Goal: Task Accomplishment & Management: Manage account settings

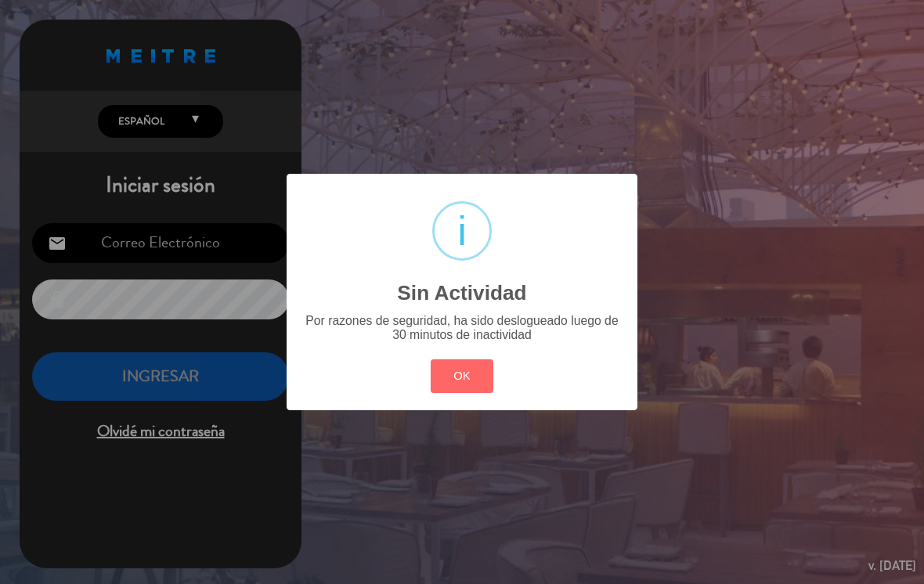
click at [473, 380] on button "OK" at bounding box center [462, 376] width 63 height 34
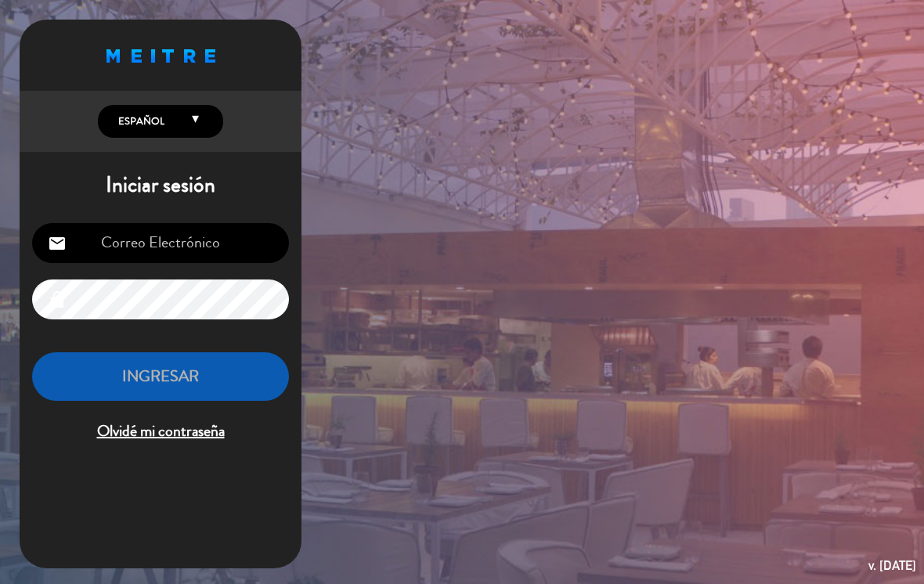
click at [241, 247] on input "email" at bounding box center [160, 243] width 257 height 40
type input "[EMAIL_ADDRESS][DOMAIN_NAME]"
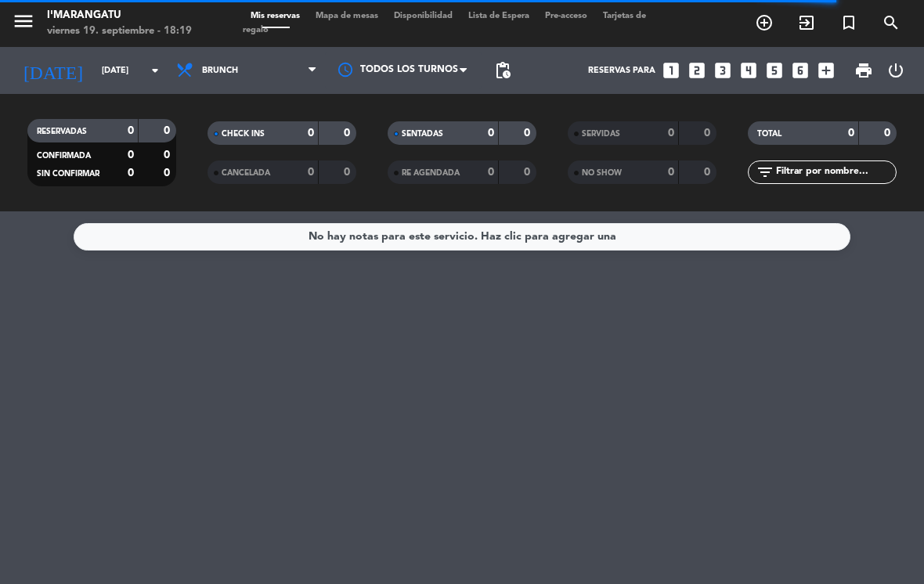
click at [251, 66] on span "Brunch" at bounding box center [246, 70] width 157 height 34
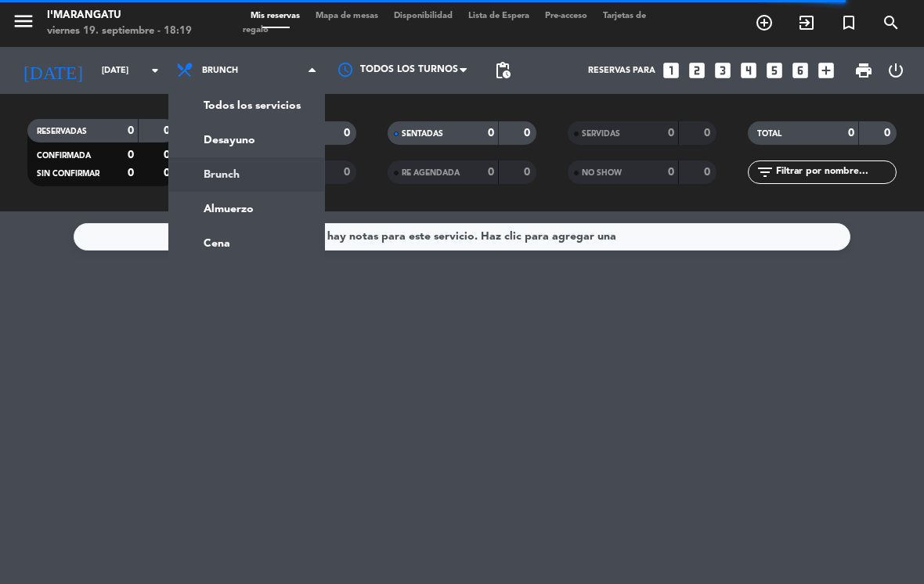
click at [269, 241] on ng-component "menu I'marangatu viernes 19. septiembre - 18:19 Mis reservas Mapa de mesas Disp…" at bounding box center [462, 292] width 924 height 584
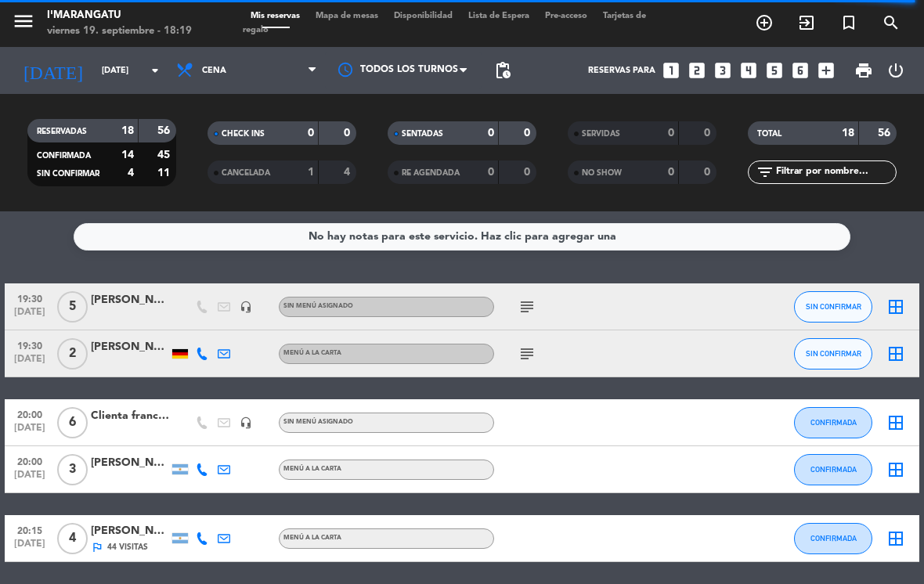
click at [528, 302] on icon "subject" at bounding box center [527, 307] width 19 height 19
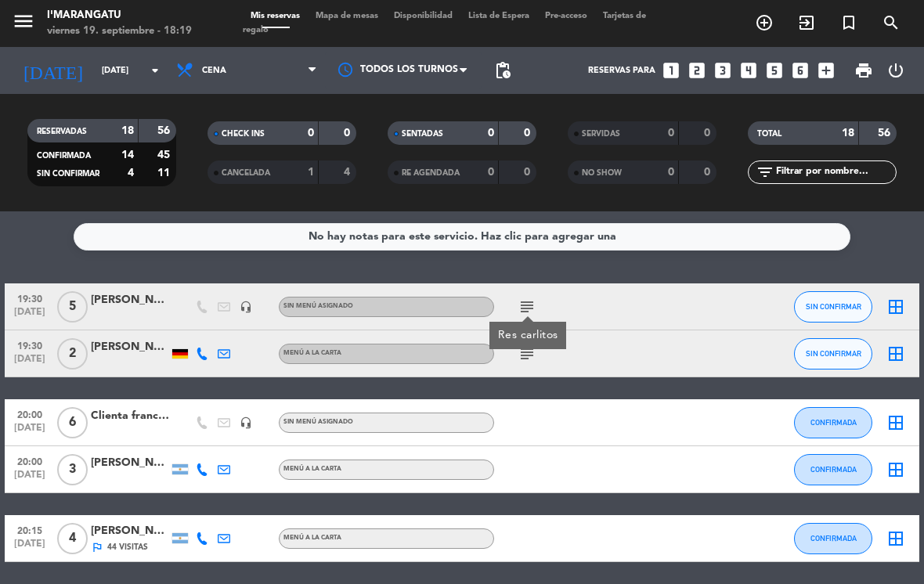
click at [24, 312] on span "[DATE]" at bounding box center [29, 316] width 39 height 18
click at [24, 295] on span "19:30" at bounding box center [29, 298] width 39 height 18
click at [126, 300] on div "[PERSON_NAME]" at bounding box center [130, 300] width 78 height 18
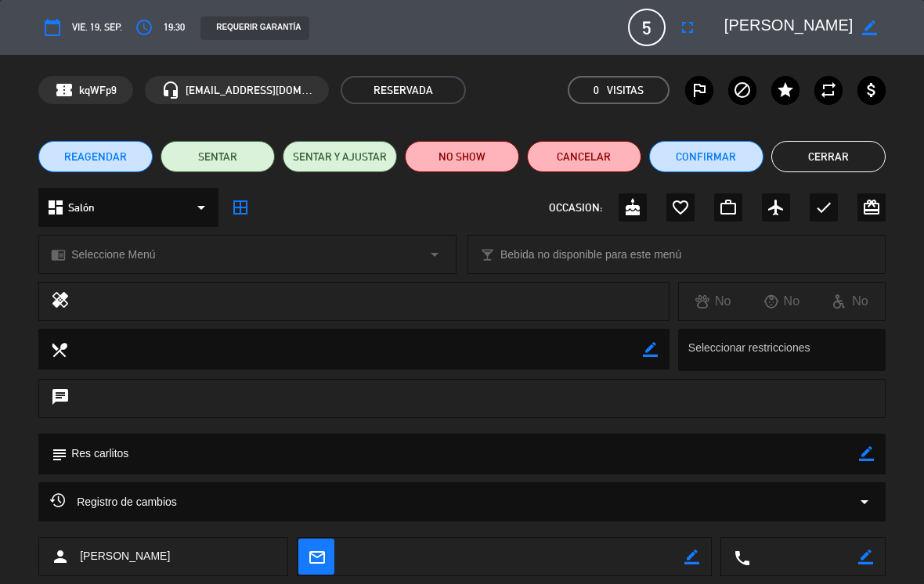
click at [871, 26] on icon "border_color" at bounding box center [869, 27] width 15 height 15
click at [145, 24] on icon "access_time" at bounding box center [144, 27] width 19 height 19
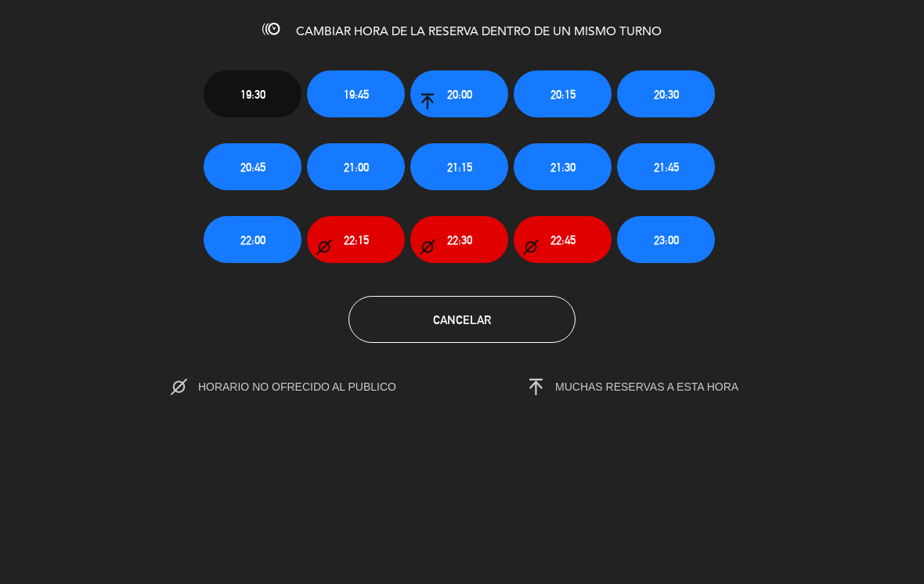
click at [376, 166] on button "21:00" at bounding box center [356, 166] width 98 height 47
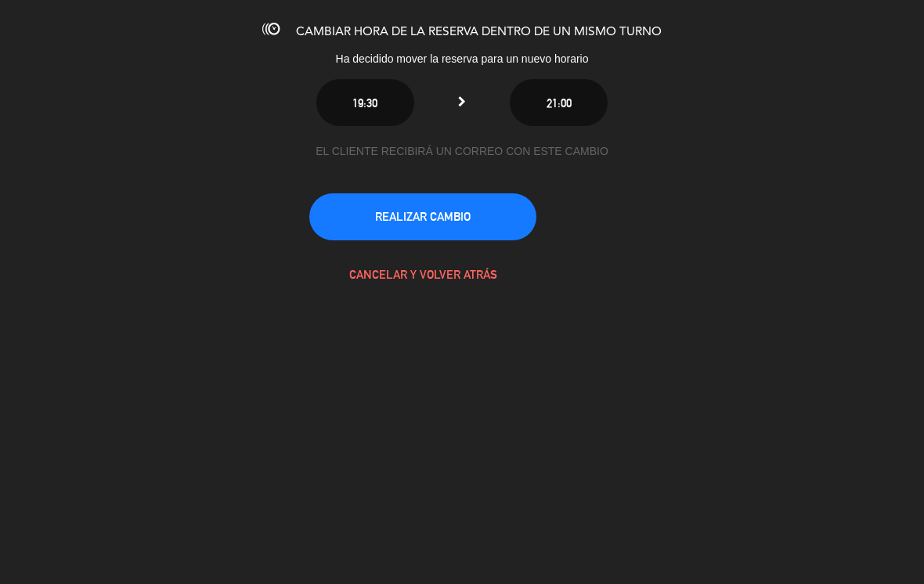
click at [363, 212] on button "REALIZAR CAMBIO" at bounding box center [422, 216] width 227 height 47
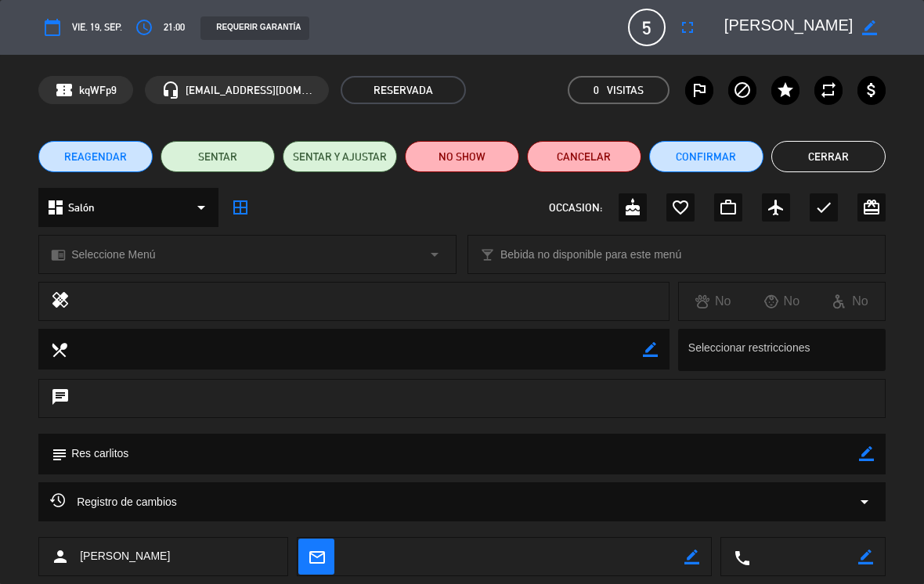
click at [852, 164] on button "Cerrar" at bounding box center [828, 156] width 114 height 31
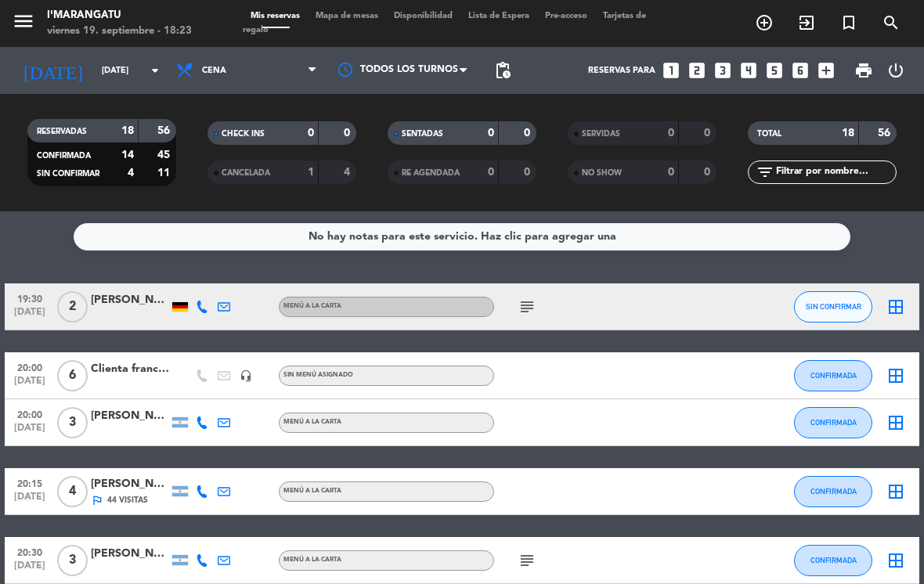
scroll to position [29, 0]
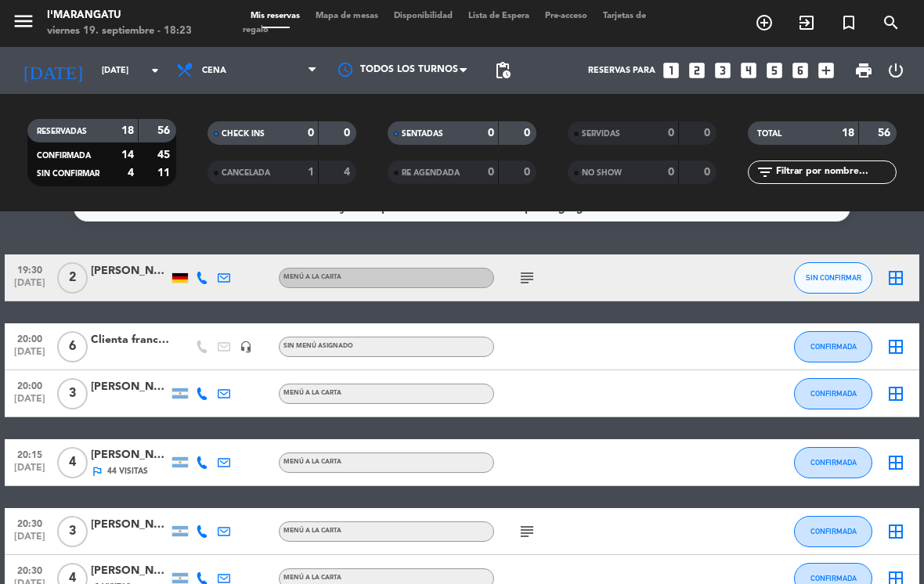
click at [746, 75] on icon "looks_4" at bounding box center [749, 70] width 20 height 20
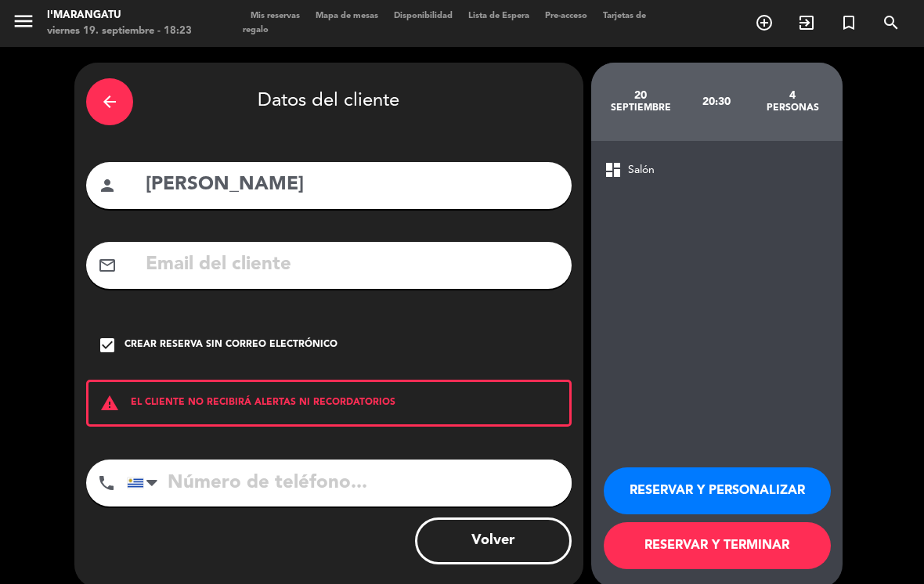
click at [345, 199] on input "[PERSON_NAME]" at bounding box center [352, 185] width 416 height 32
type input "I"
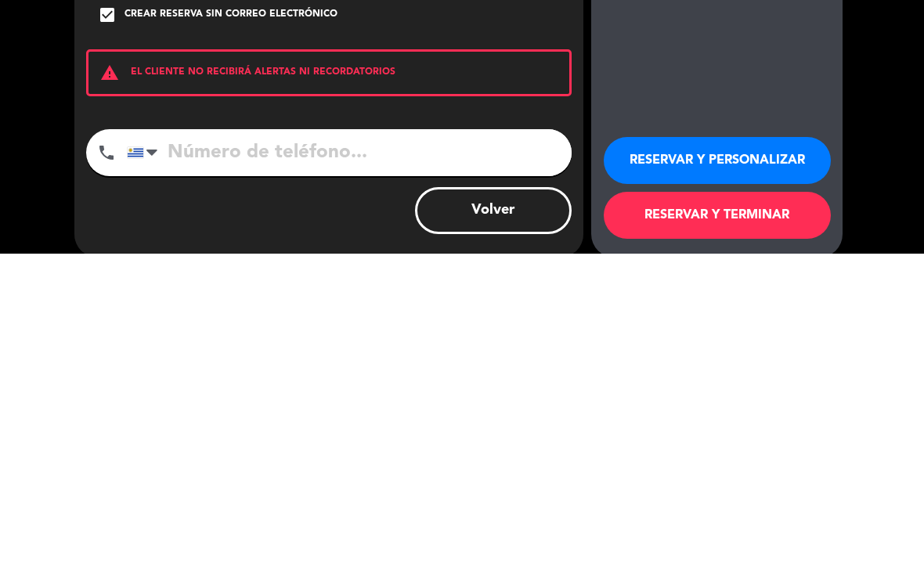
type input "[PERSON_NAME]"
click at [787, 468] on button "RESERVAR Y PERSONALIZAR" at bounding box center [717, 491] width 227 height 47
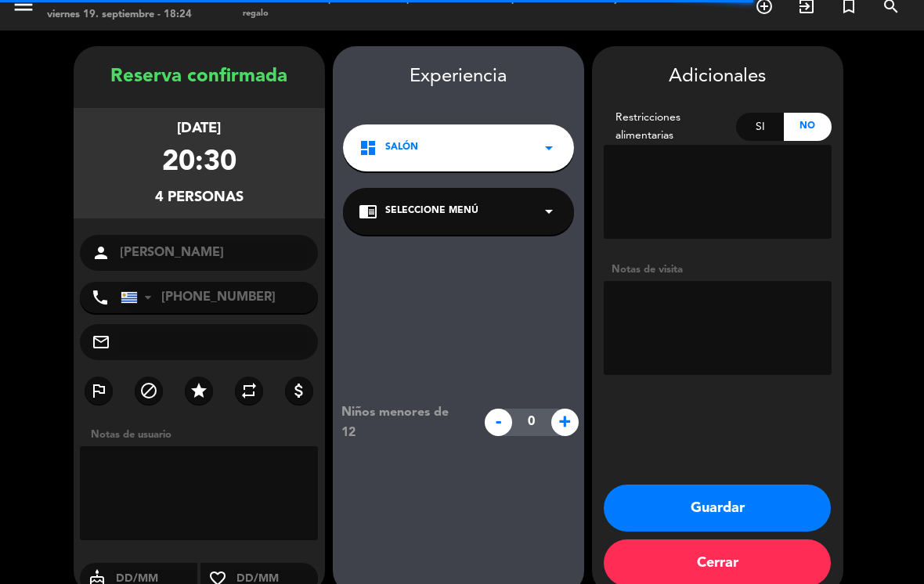
scroll to position [17, 0]
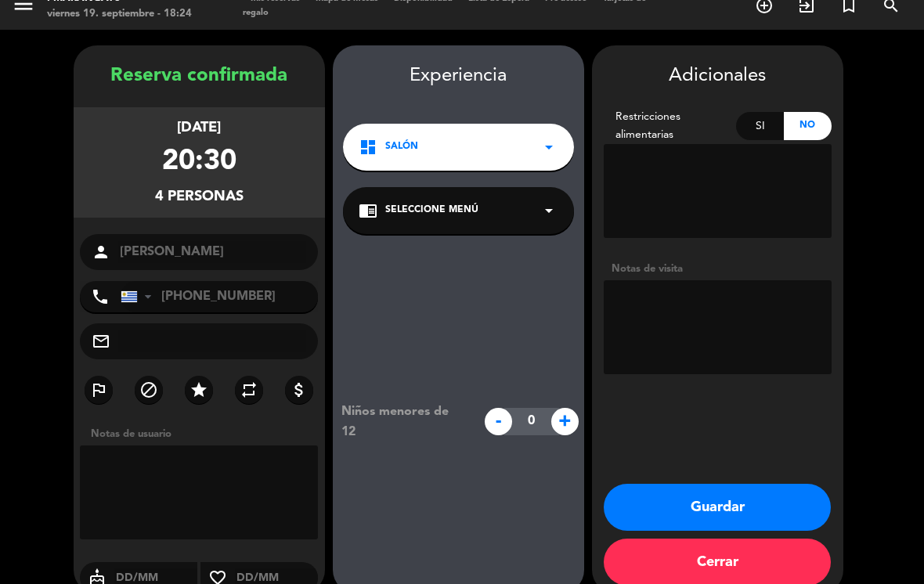
click at [769, 284] on textarea at bounding box center [718, 327] width 228 height 94
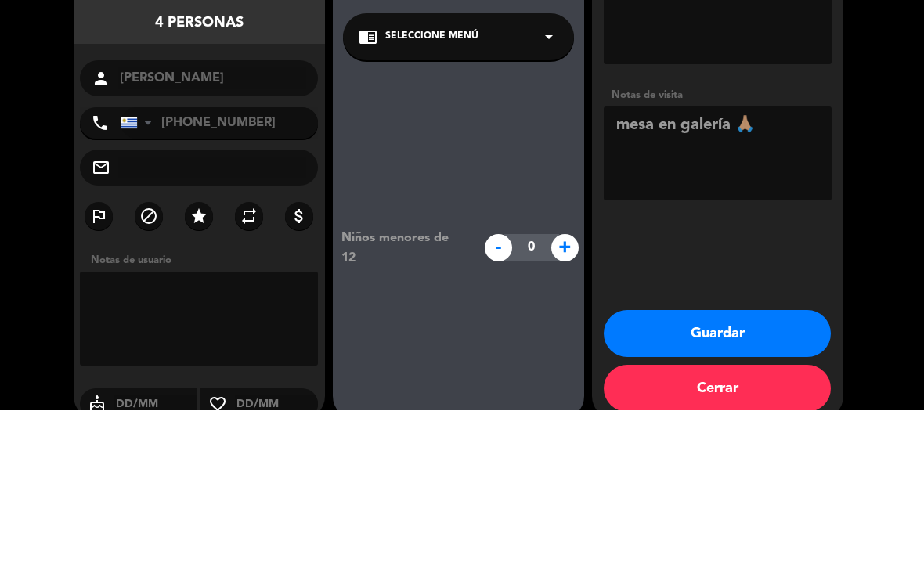
type textarea "mesa en galería 🙏🏽"
click at [891, 206] on booking-confirmed "Reserva confirmada [DATE] 20:30 4 personas person [PERSON_NAME] phone [GEOGRAPH…" at bounding box center [462, 319] width 893 height 548
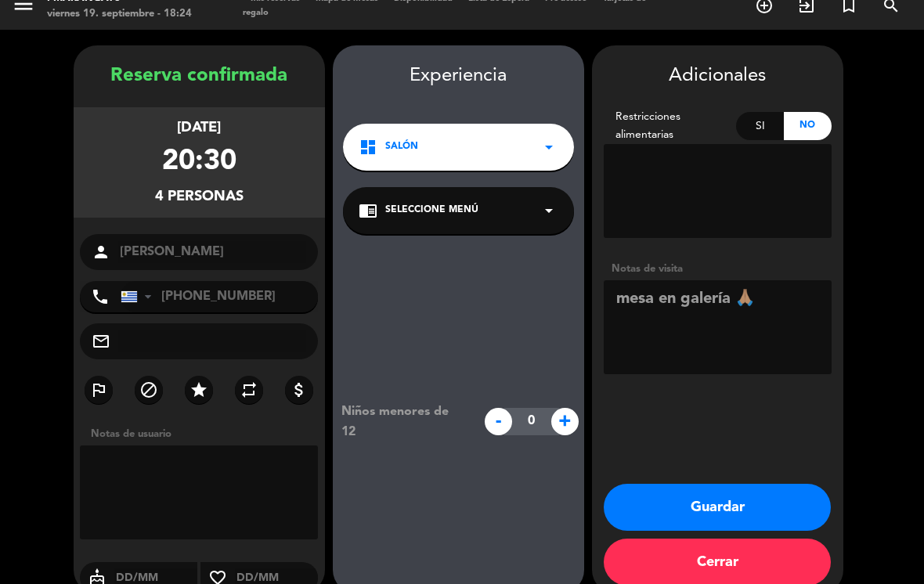
click at [761, 484] on button "Guardar" at bounding box center [717, 507] width 227 height 47
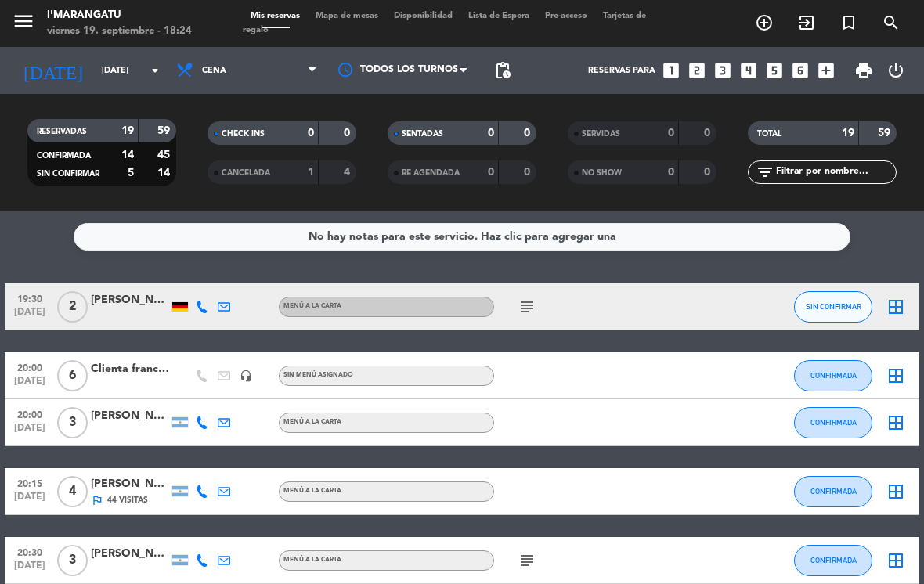
click at [747, 60] on icon "looks_4" at bounding box center [749, 70] width 20 height 20
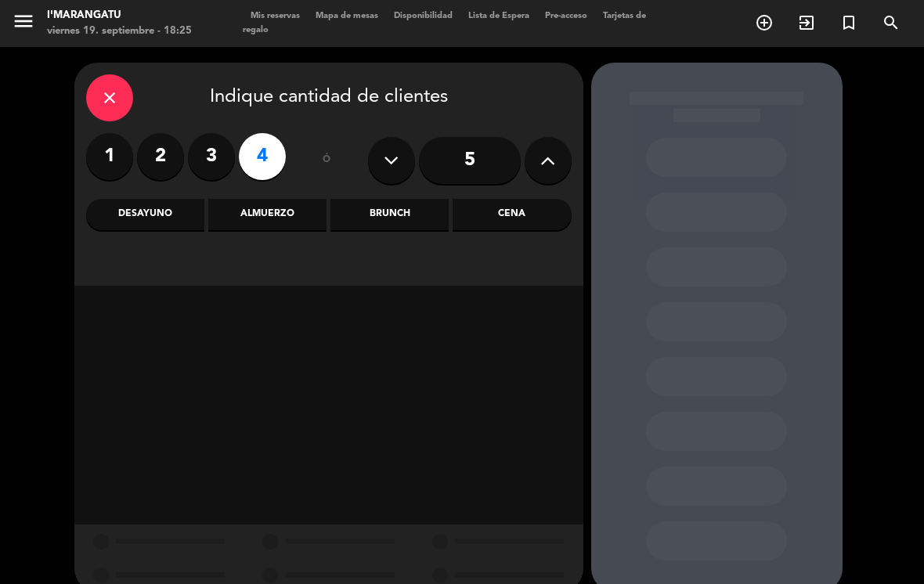
click at [542, 199] on div "Cena" at bounding box center [512, 214] width 118 height 31
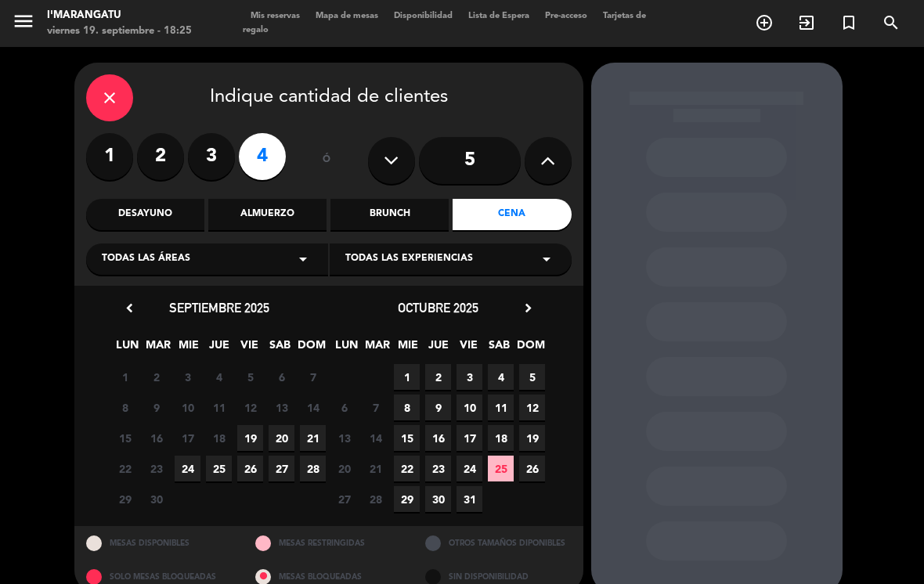
click at [253, 425] on span "19" at bounding box center [250, 438] width 26 height 26
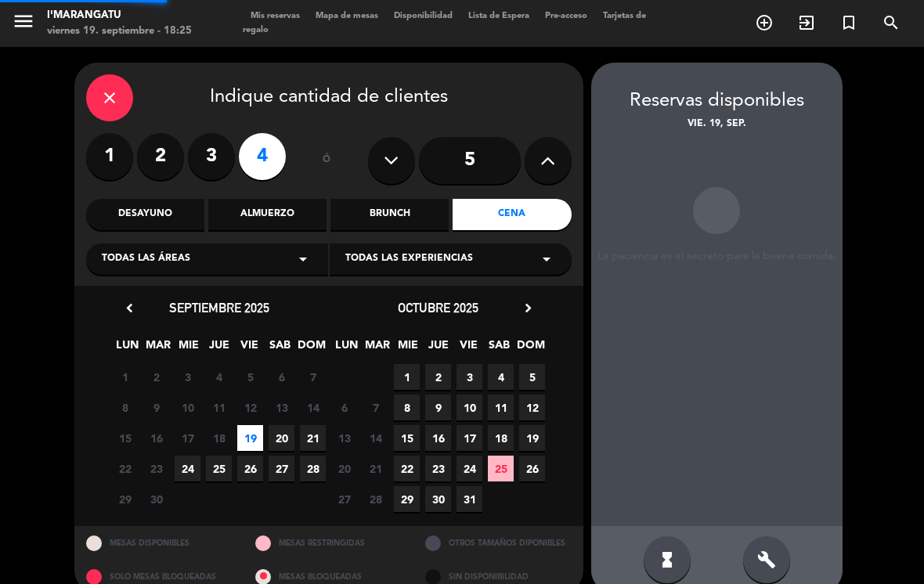
scroll to position [1, 0]
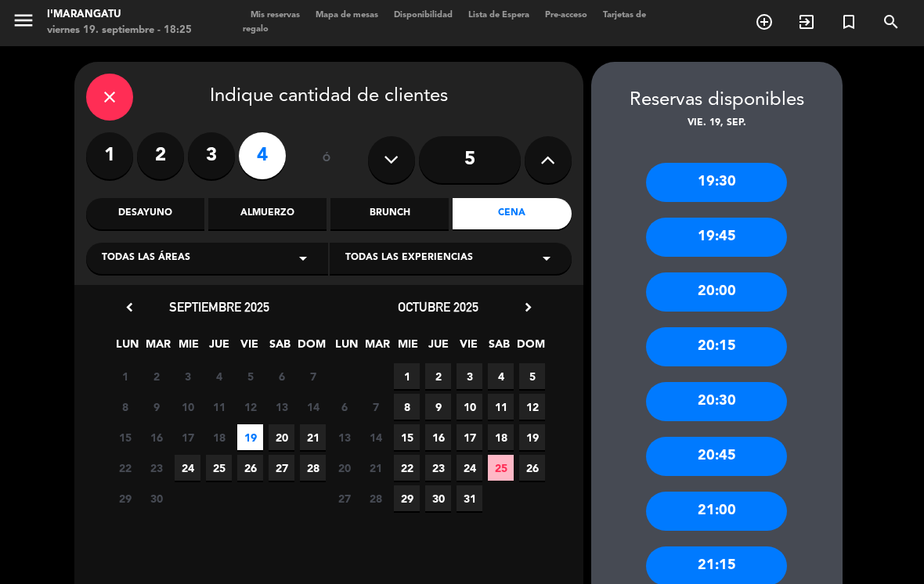
click at [767, 382] on div "20:30" at bounding box center [716, 401] width 141 height 39
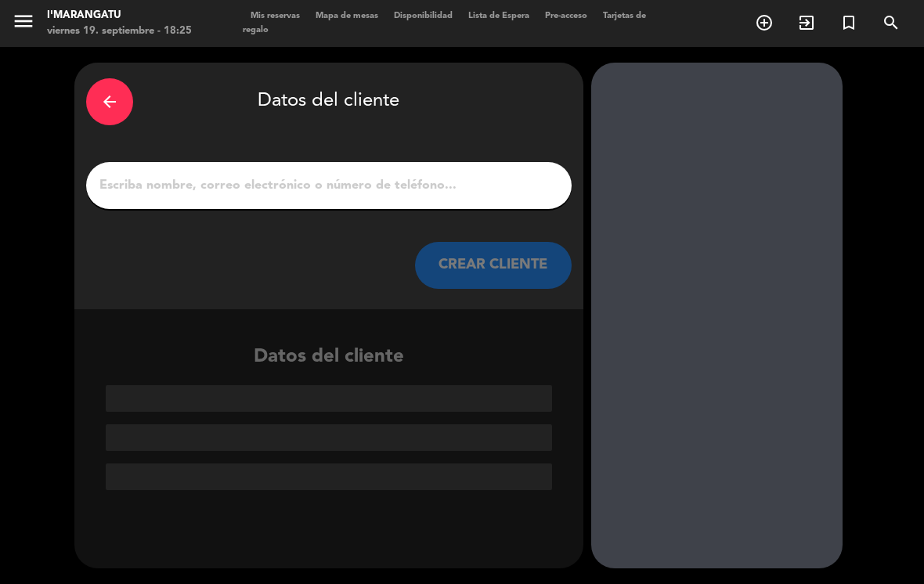
scroll to position [0, 0]
click at [517, 175] on input "1" at bounding box center [329, 186] width 462 height 22
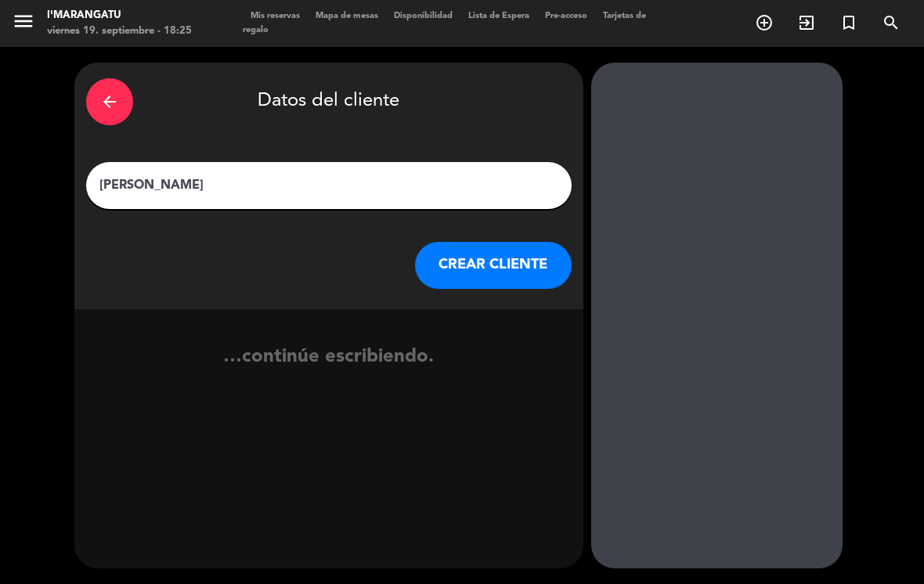
type input "[PERSON_NAME]"
click at [521, 244] on button "CREAR CLIENTE" at bounding box center [493, 265] width 157 height 47
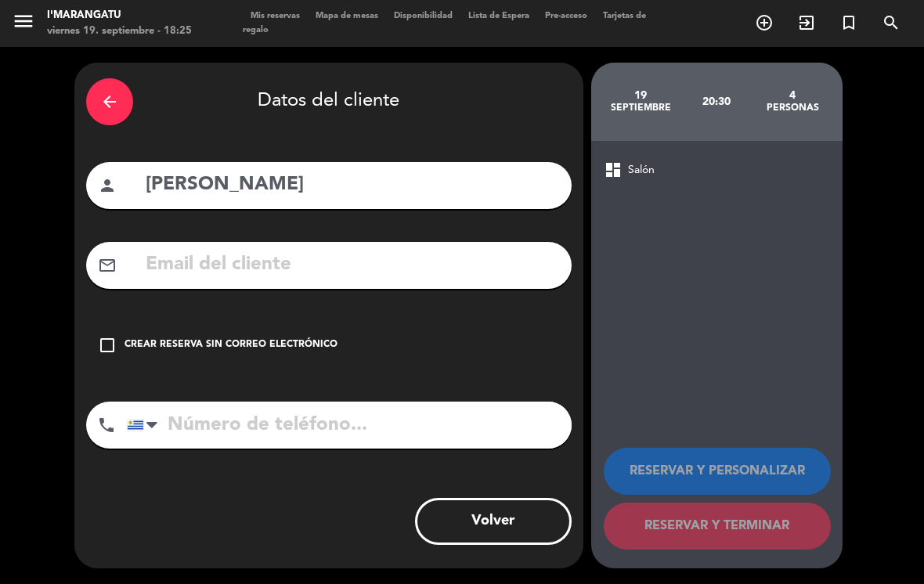
click at [104, 336] on icon "check_box_outline_blank" at bounding box center [107, 345] width 19 height 19
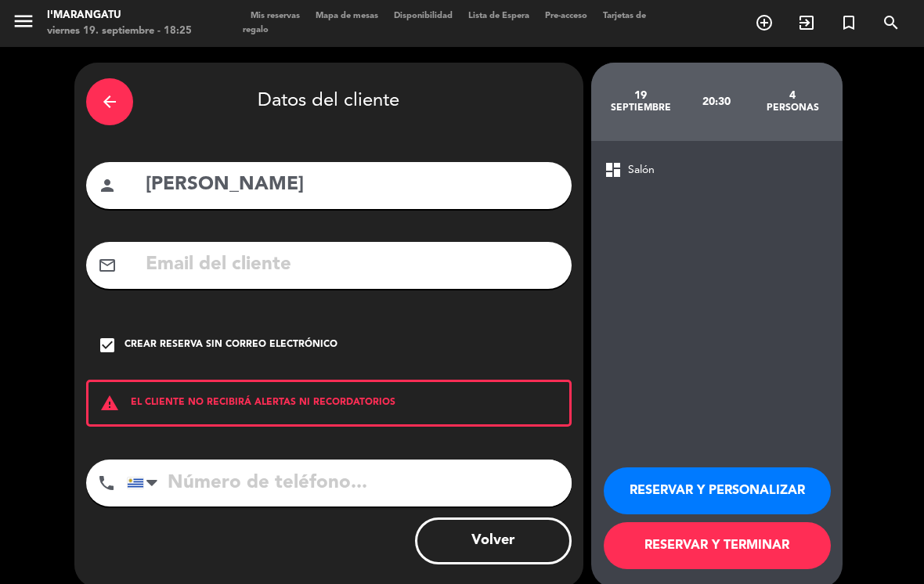
click at [783, 472] on button "RESERVAR Y PERSONALIZAR" at bounding box center [717, 491] width 227 height 47
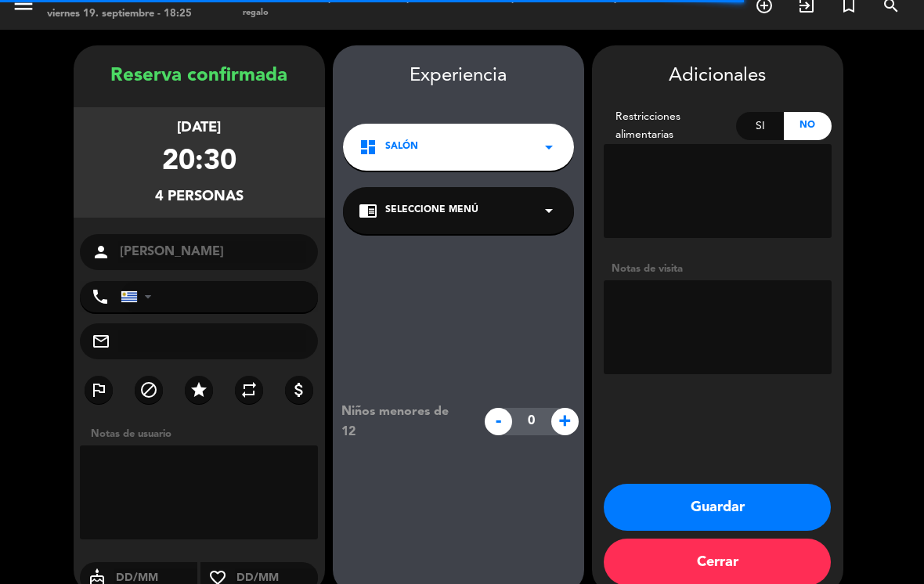
scroll to position [17, 0]
click at [765, 287] on textarea at bounding box center [718, 327] width 228 height 94
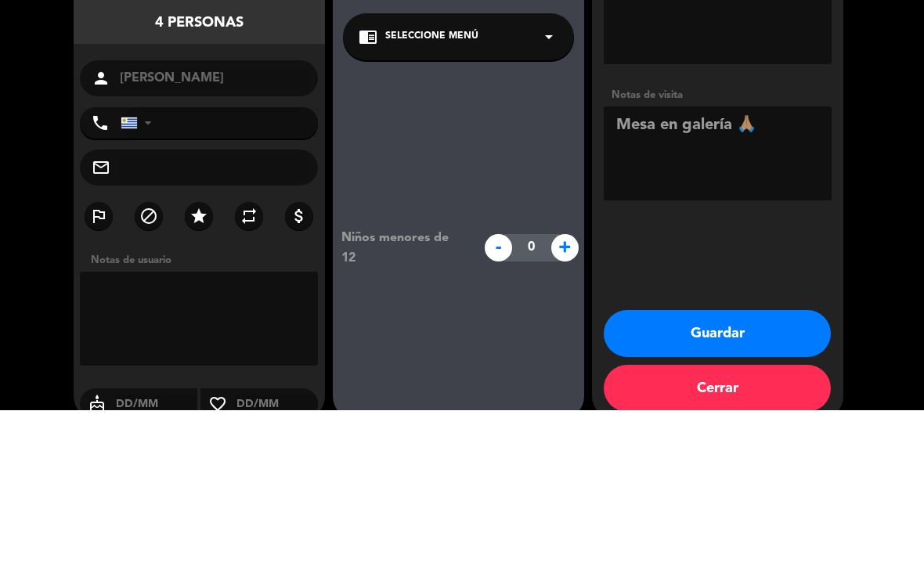
type textarea "Mesa en galería 🙏🏽"
click at [759, 219] on div "Adicionales Restricciones alimentarias Si No Notas de visita Guardar Cerrar" at bounding box center [717, 319] width 251 height 548
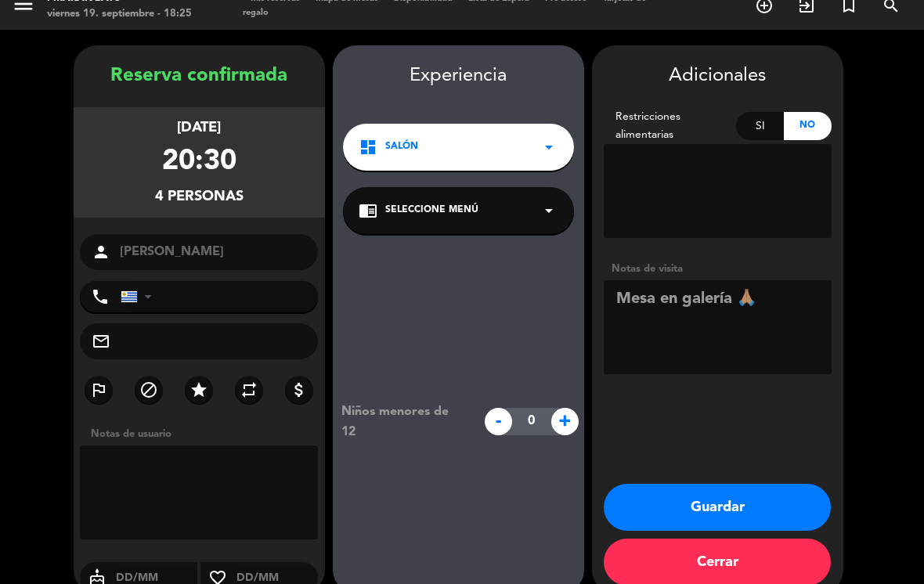
click at [768, 484] on button "Guardar" at bounding box center [717, 507] width 227 height 47
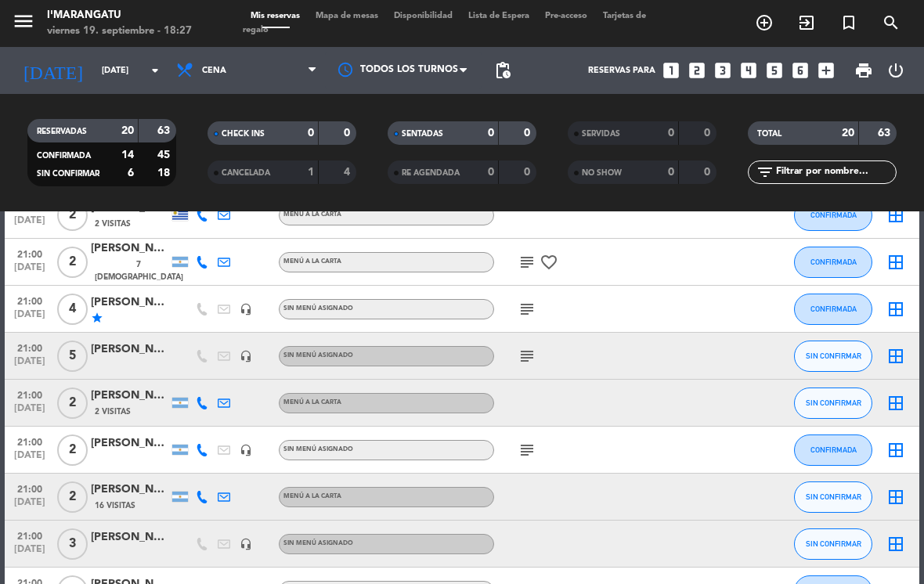
scroll to position [613, 0]
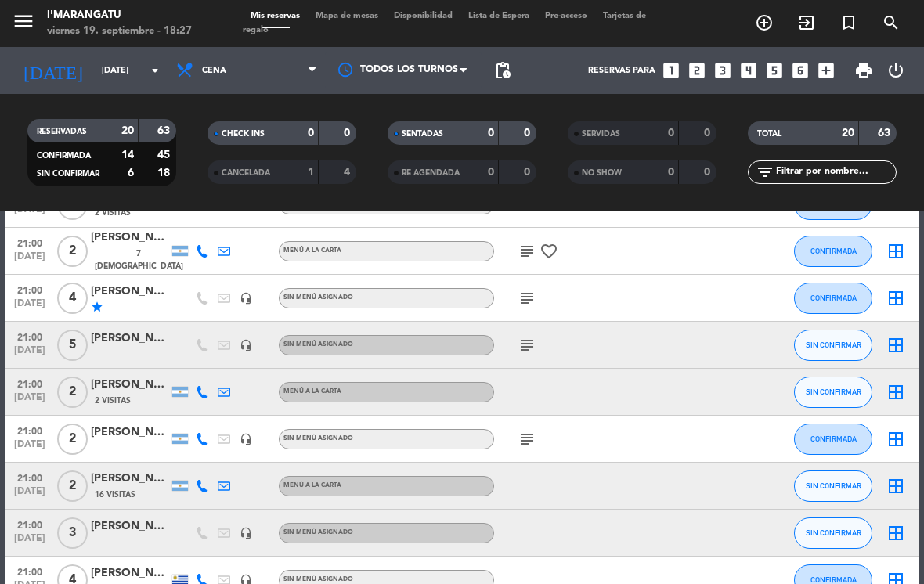
click at [121, 424] on div "[PERSON_NAME]" at bounding box center [130, 433] width 78 height 18
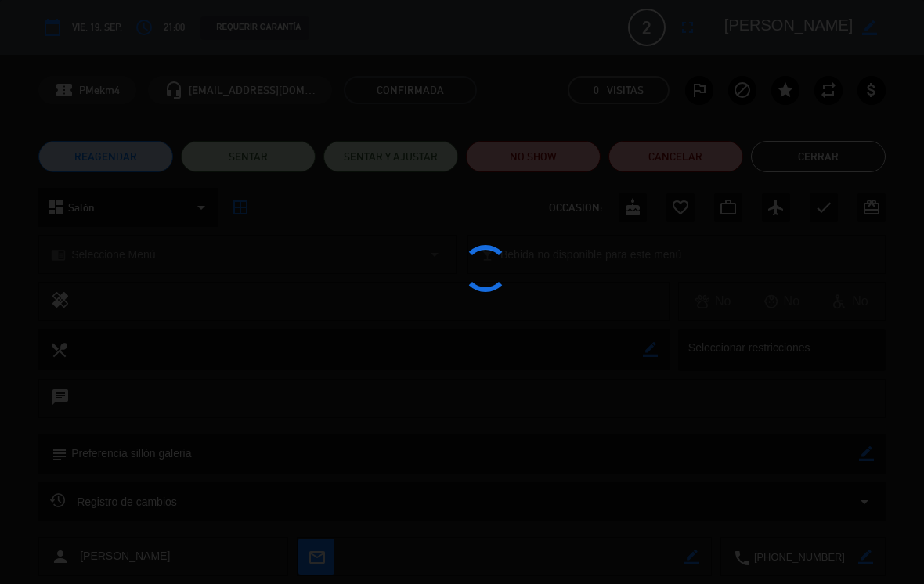
click at [714, 153] on div at bounding box center [462, 292] width 924 height 584
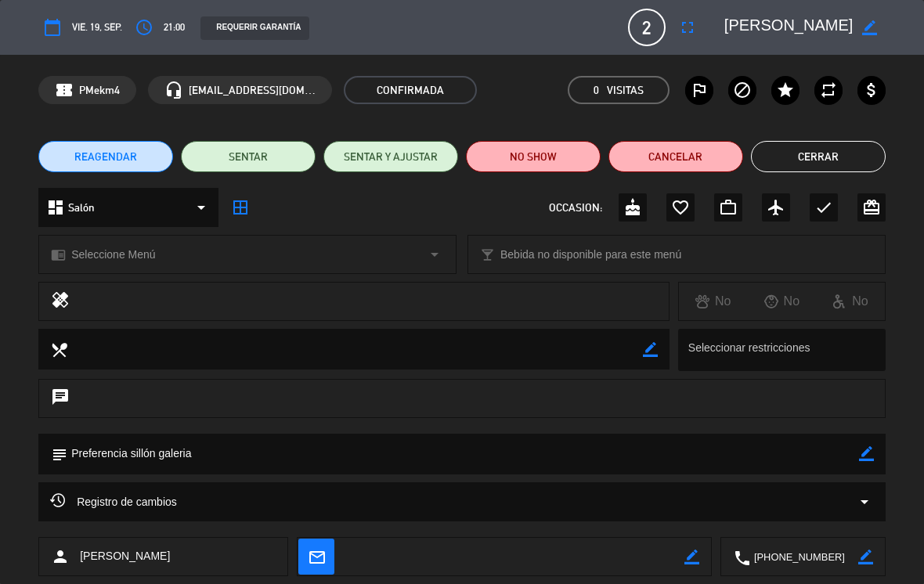
click at [706, 162] on button "Cancelar" at bounding box center [676, 156] width 135 height 31
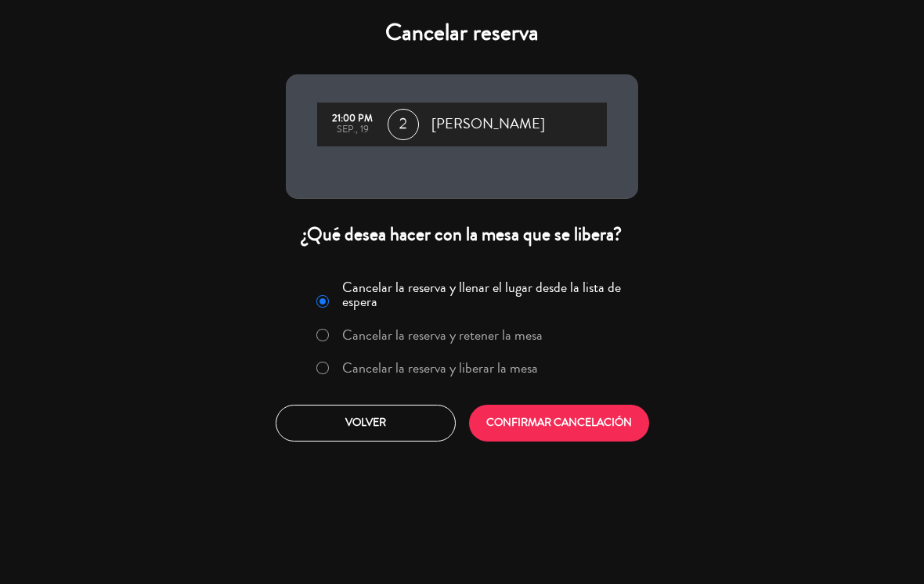
click at [497, 366] on label "Cancelar la reserva y liberar la mesa" at bounding box center [440, 368] width 196 height 14
click at [531, 435] on button "CONFIRMAR CANCELACIÓN" at bounding box center [559, 423] width 180 height 37
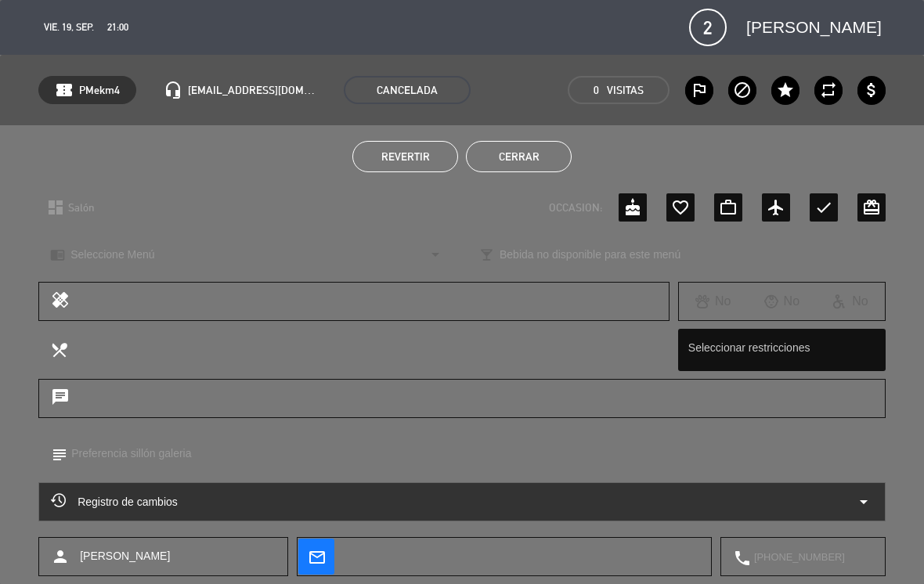
click at [279, 354] on textarea at bounding box center [362, 349] width 591 height 40
click at [542, 157] on button "Cerrar" at bounding box center [519, 156] width 106 height 31
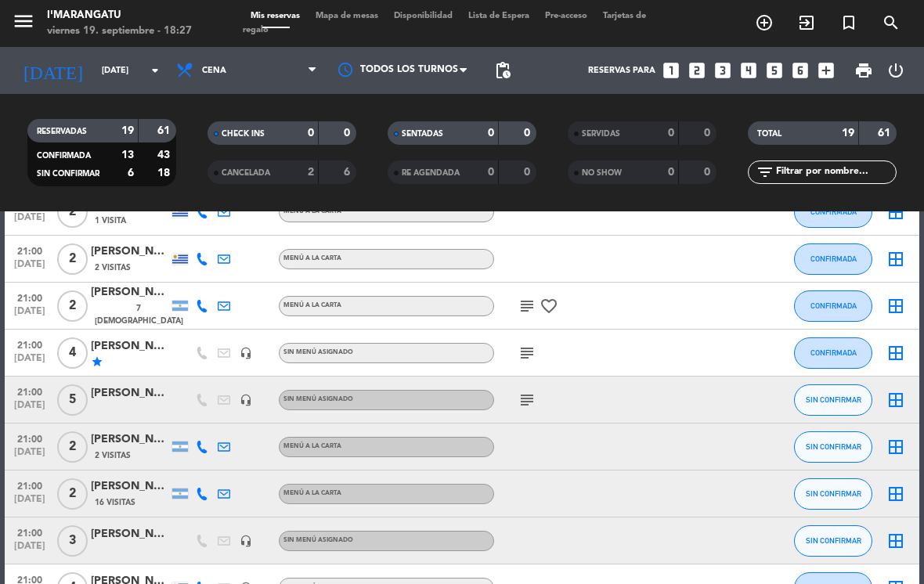
scroll to position [555, 0]
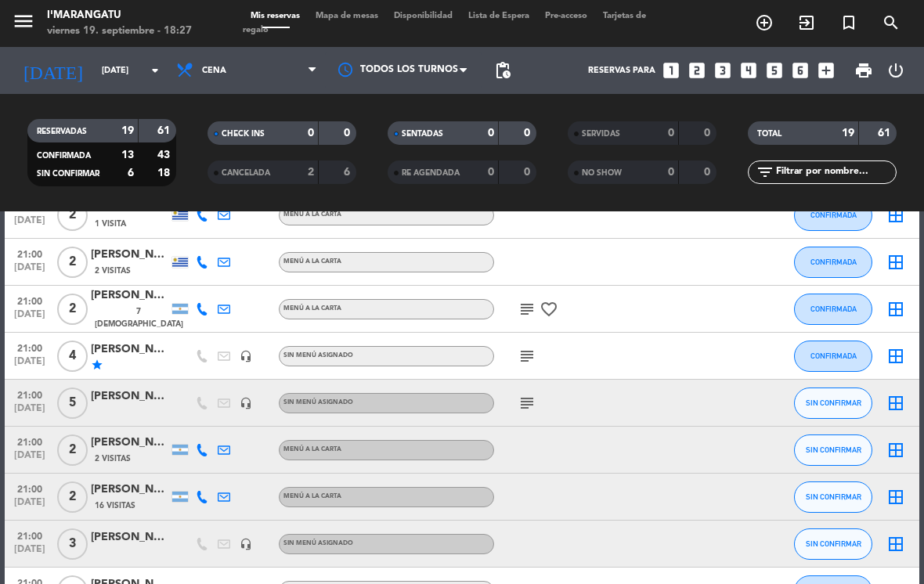
click at [528, 347] on icon "subject" at bounding box center [527, 356] width 19 height 19
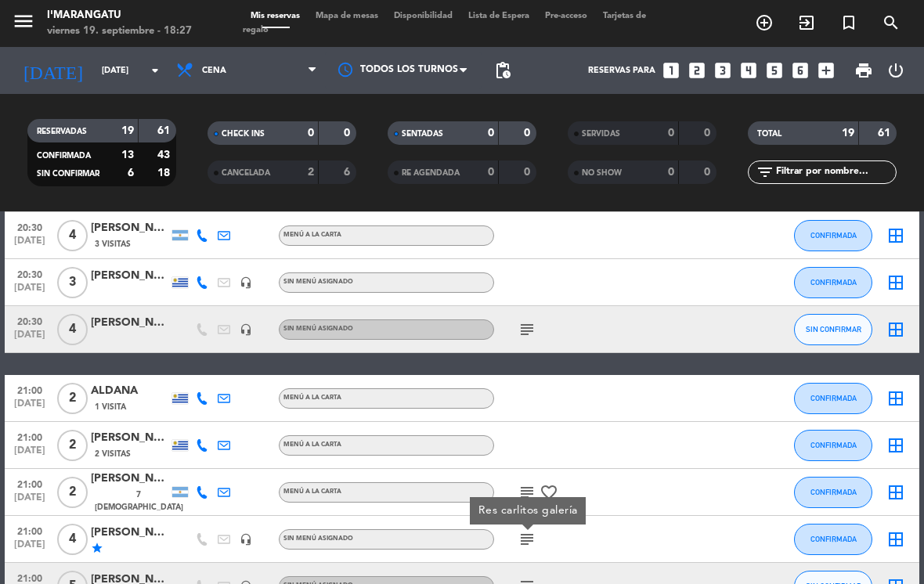
scroll to position [366, 0]
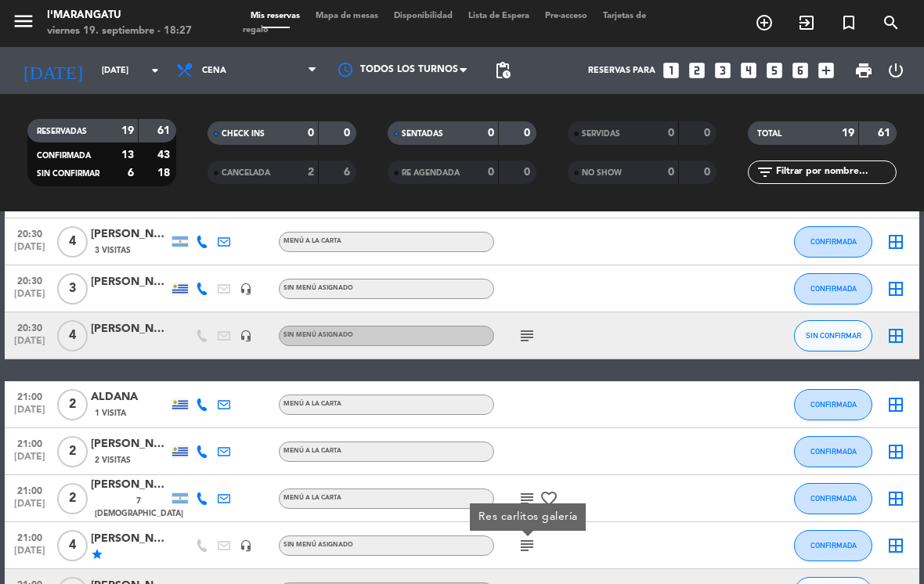
click at [532, 327] on icon "subject" at bounding box center [527, 336] width 19 height 19
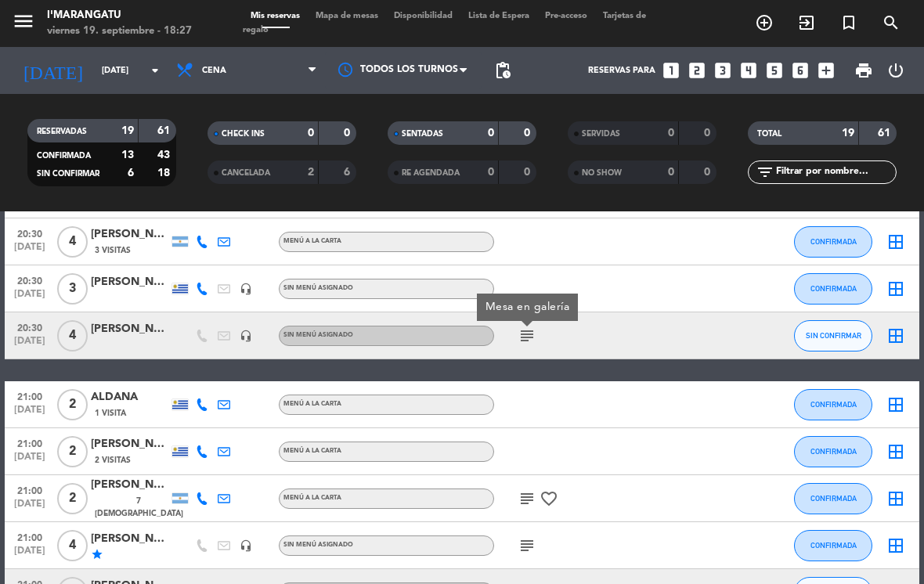
click at [115, 320] on div "[PERSON_NAME]" at bounding box center [130, 329] width 78 height 18
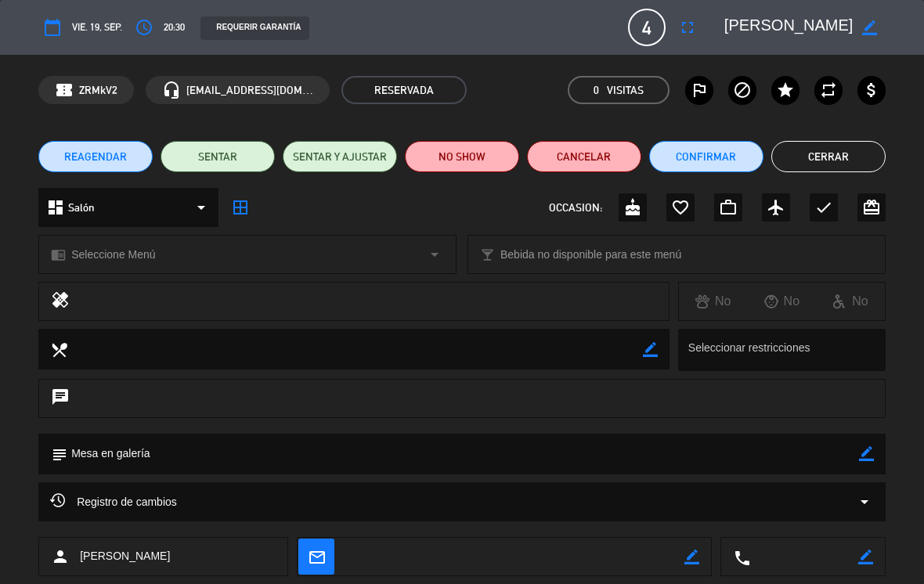
click at [783, 92] on icon "star" at bounding box center [785, 90] width 19 height 19
click at [834, 164] on button "Cerrar" at bounding box center [828, 156] width 114 height 31
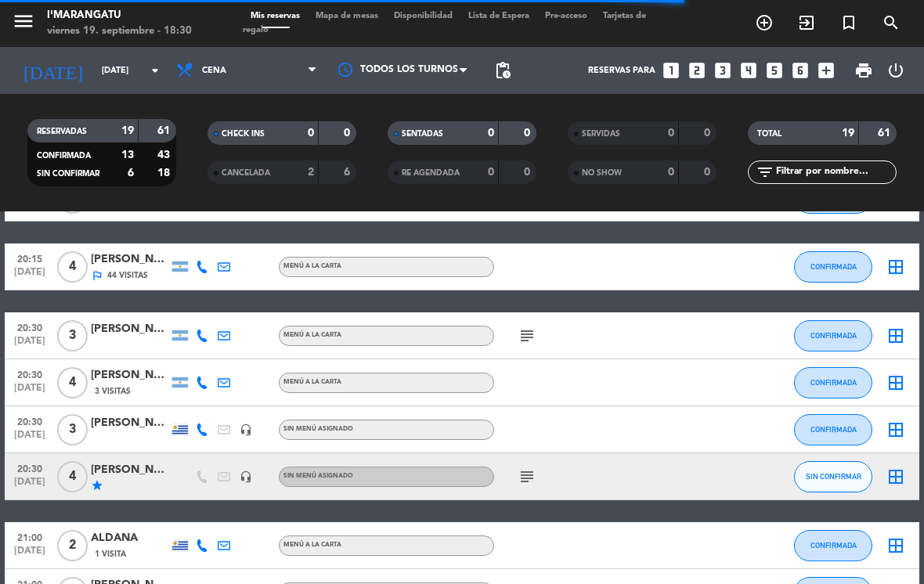
scroll to position [226, 0]
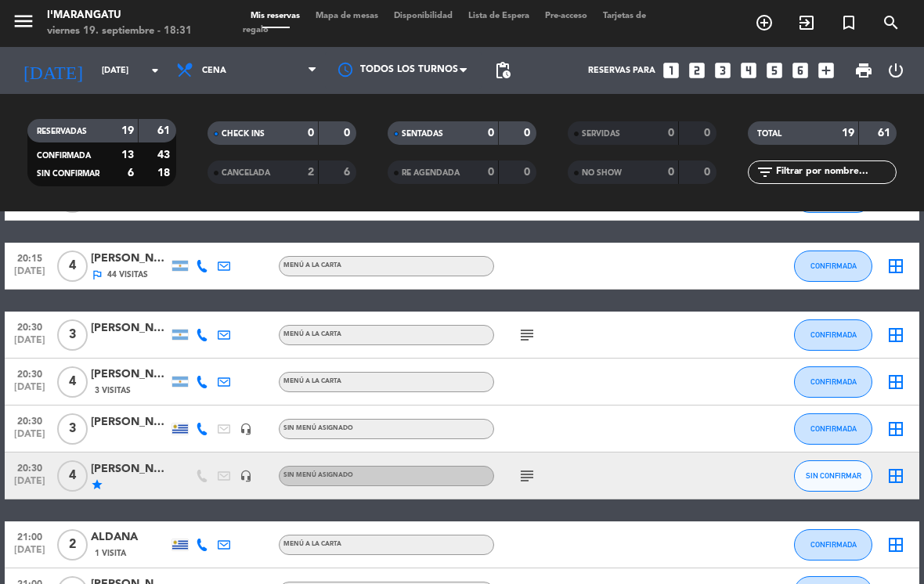
click at [525, 326] on icon "subject" at bounding box center [527, 335] width 19 height 19
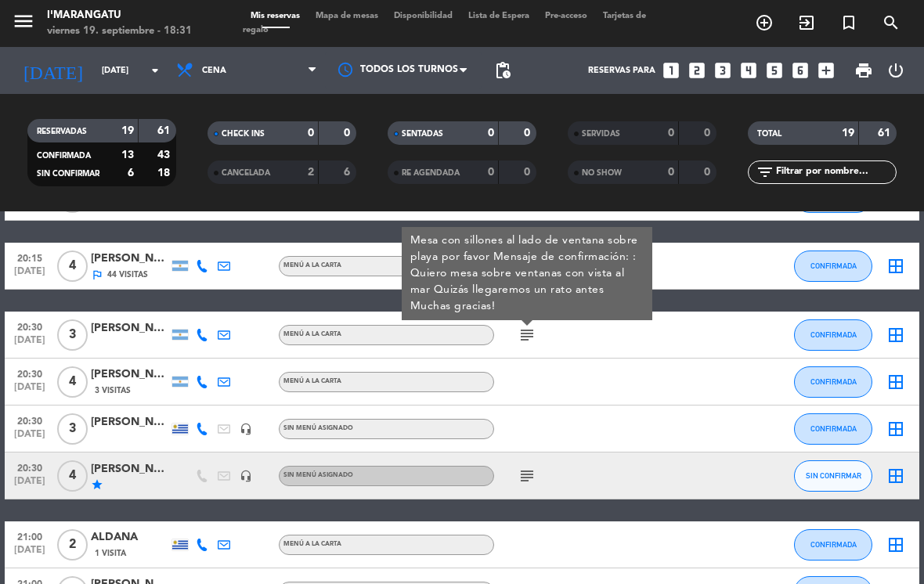
click at [128, 320] on div "[PERSON_NAME]" at bounding box center [130, 329] width 78 height 18
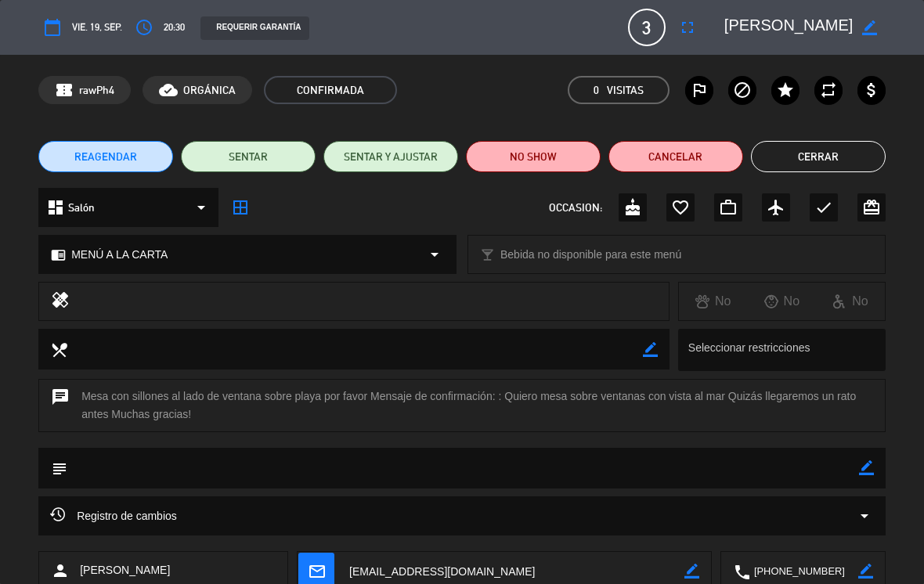
click at [876, 34] on icon "border_color" at bounding box center [869, 27] width 15 height 15
click at [158, 28] on button "access_time" at bounding box center [144, 27] width 28 height 28
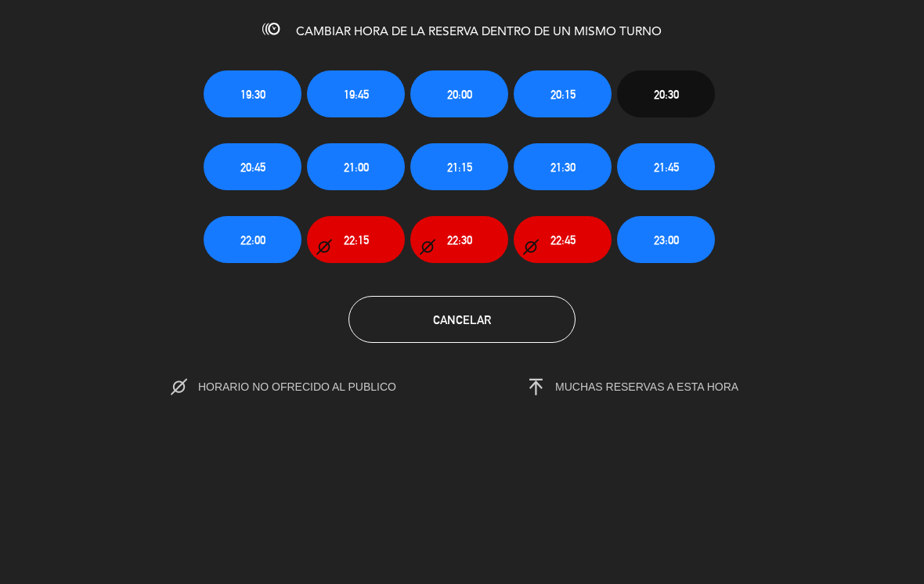
click at [274, 239] on button "22:00" at bounding box center [253, 239] width 98 height 47
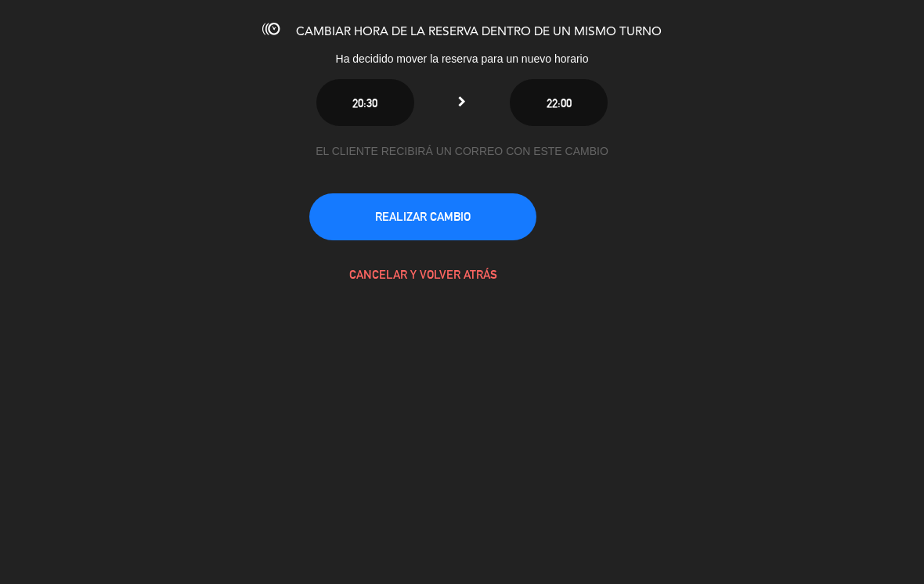
click at [486, 218] on button "REALIZAR CAMBIO" at bounding box center [422, 216] width 227 height 47
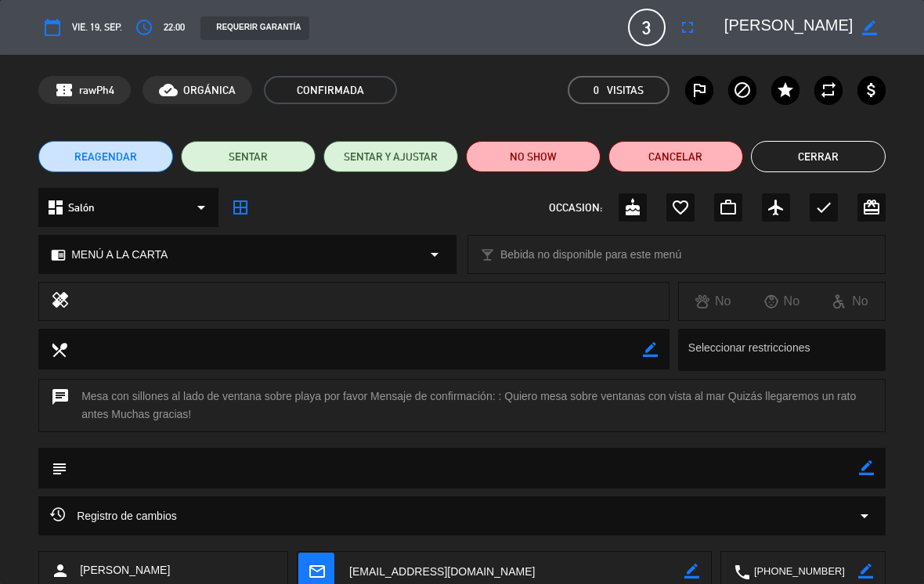
click at [845, 162] on button "Cerrar" at bounding box center [818, 156] width 135 height 31
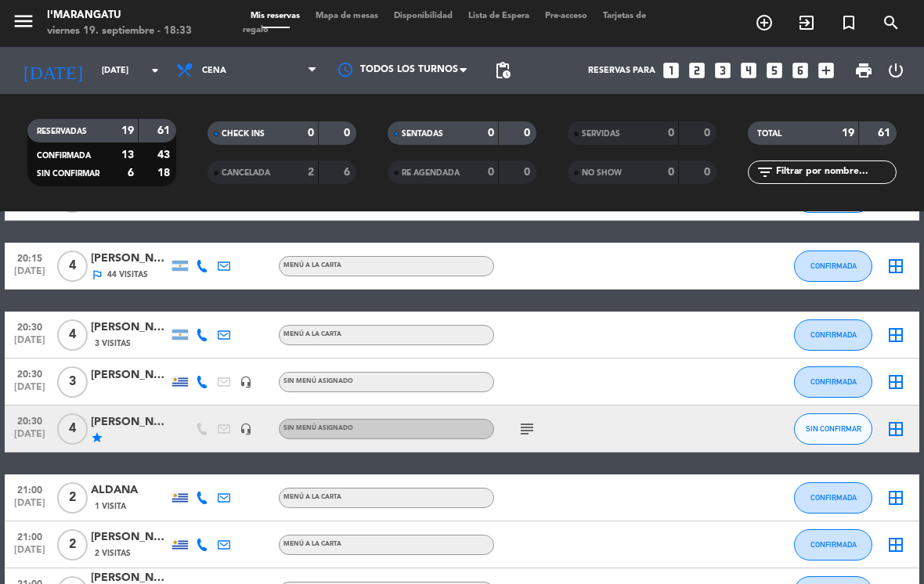
click at [824, 60] on icon "add_box" at bounding box center [826, 70] width 20 height 20
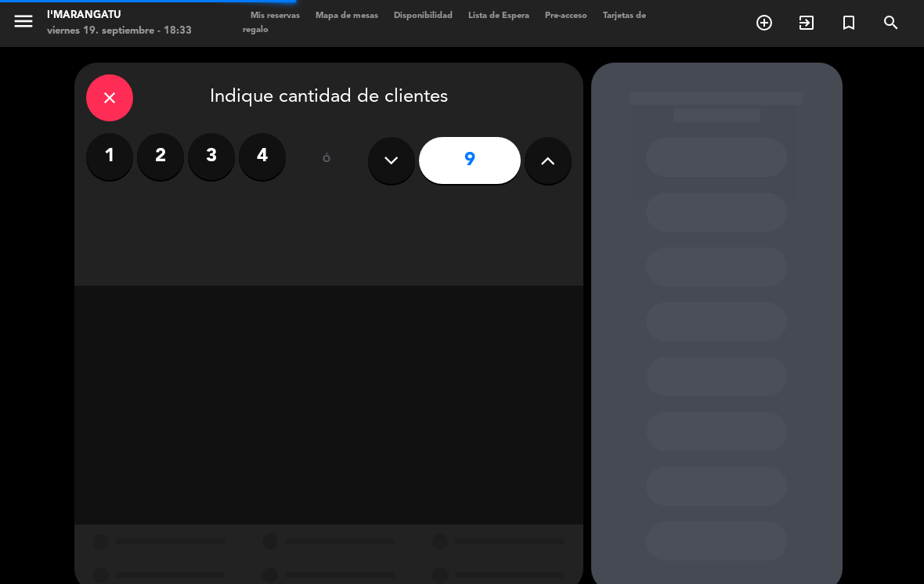
click at [544, 149] on icon at bounding box center [547, 160] width 15 height 23
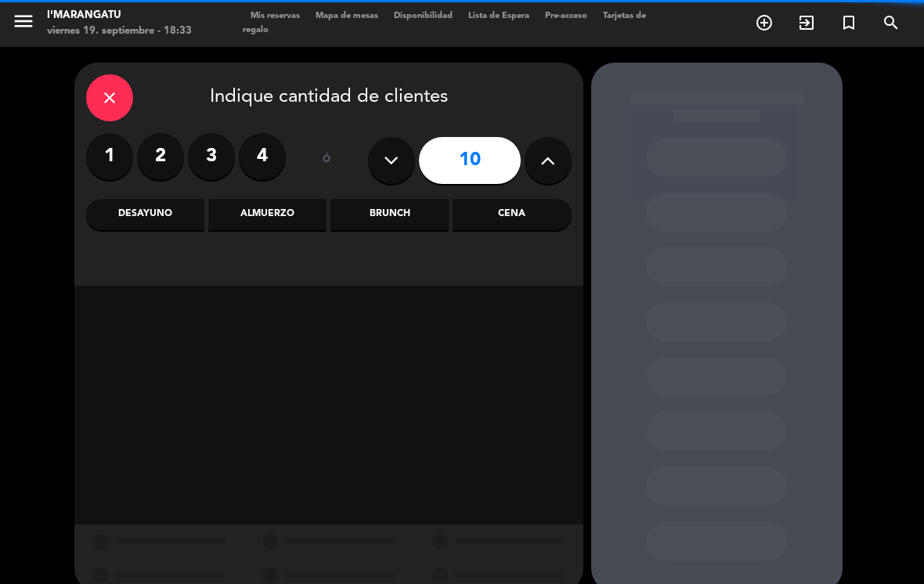
click at [400, 148] on button at bounding box center [391, 160] width 47 height 47
click at [392, 149] on icon at bounding box center [391, 160] width 15 height 23
type input "8"
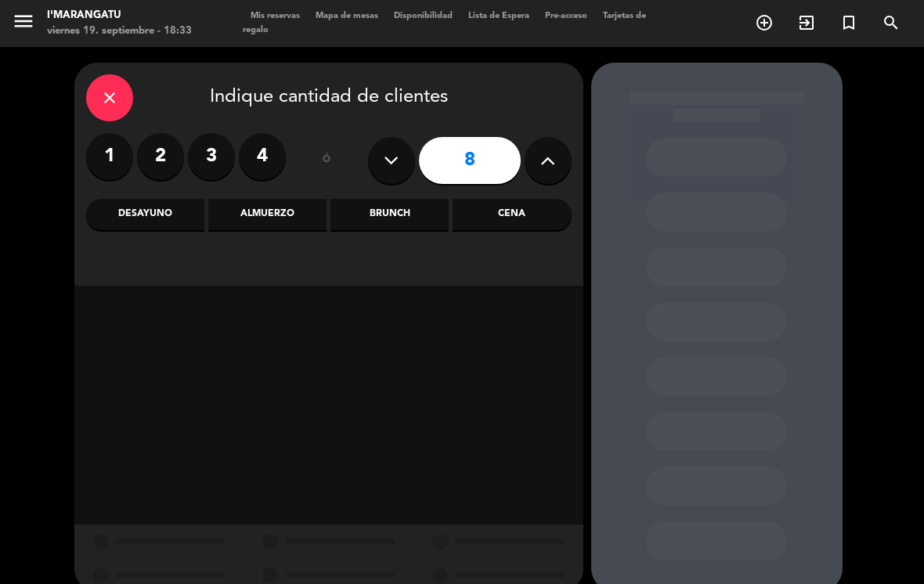
click at [280, 199] on div "Almuerzo" at bounding box center [267, 214] width 118 height 31
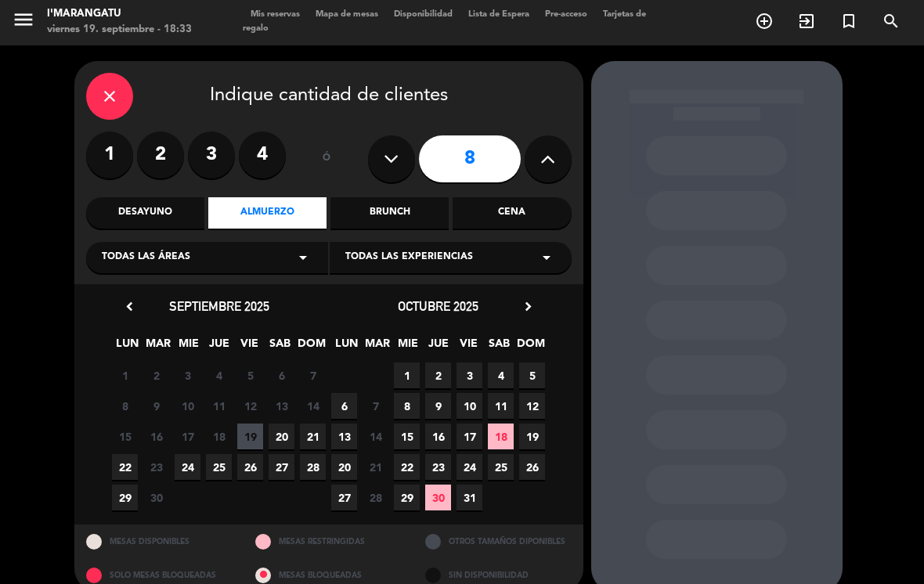
scroll to position [1, 0]
click at [317, 425] on span "21" at bounding box center [313, 438] width 26 height 26
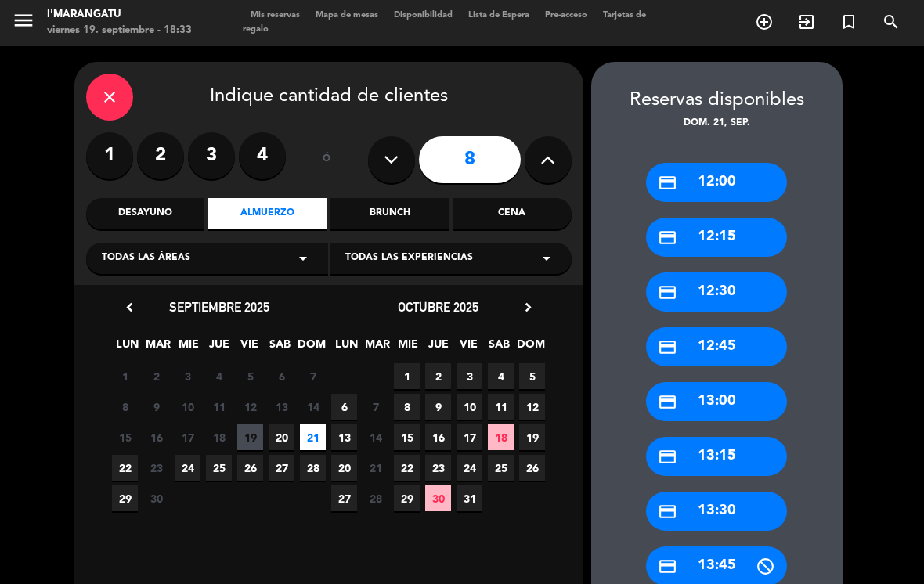
click at [758, 382] on div "credit_card 13:00" at bounding box center [716, 401] width 141 height 39
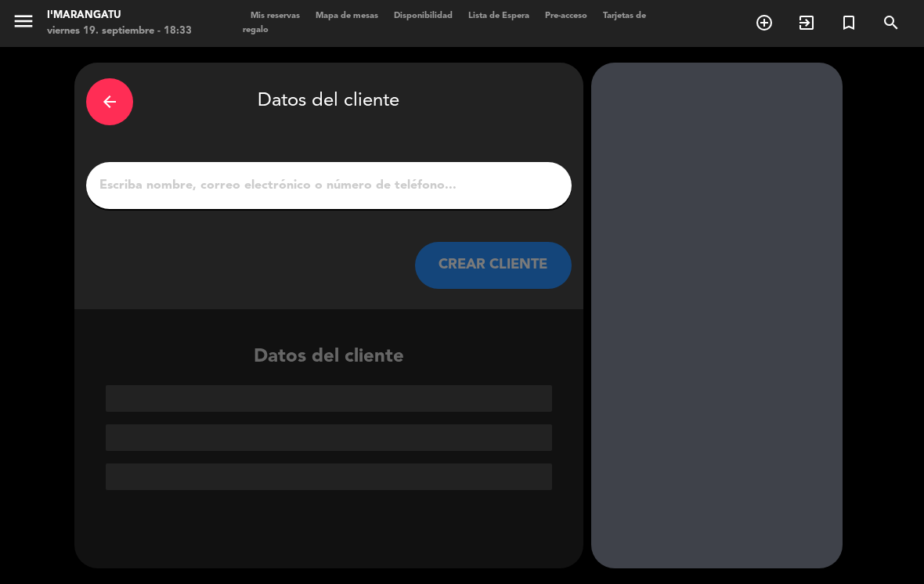
click at [473, 175] on input "1" at bounding box center [329, 186] width 462 height 22
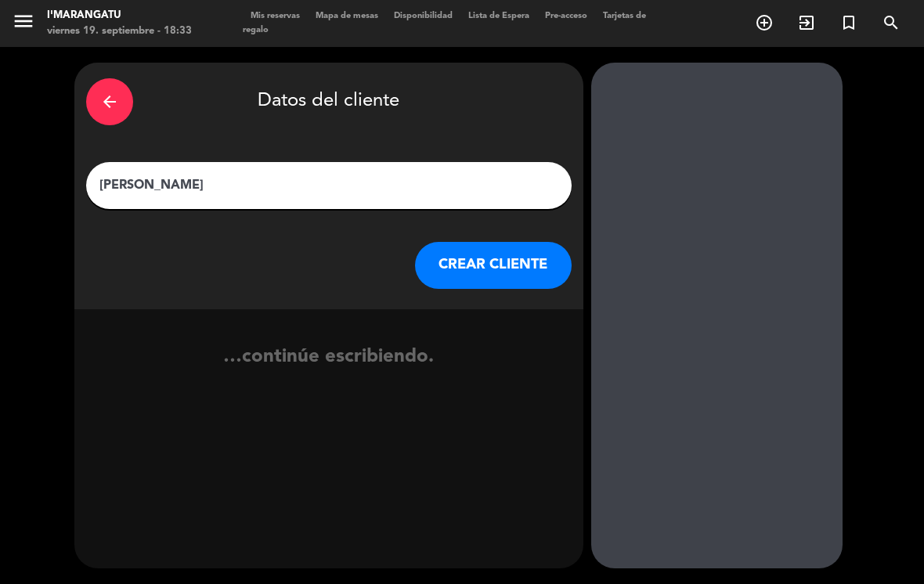
type input "[PERSON_NAME]"
click at [511, 242] on button "CREAR CLIENTE" at bounding box center [493, 265] width 157 height 47
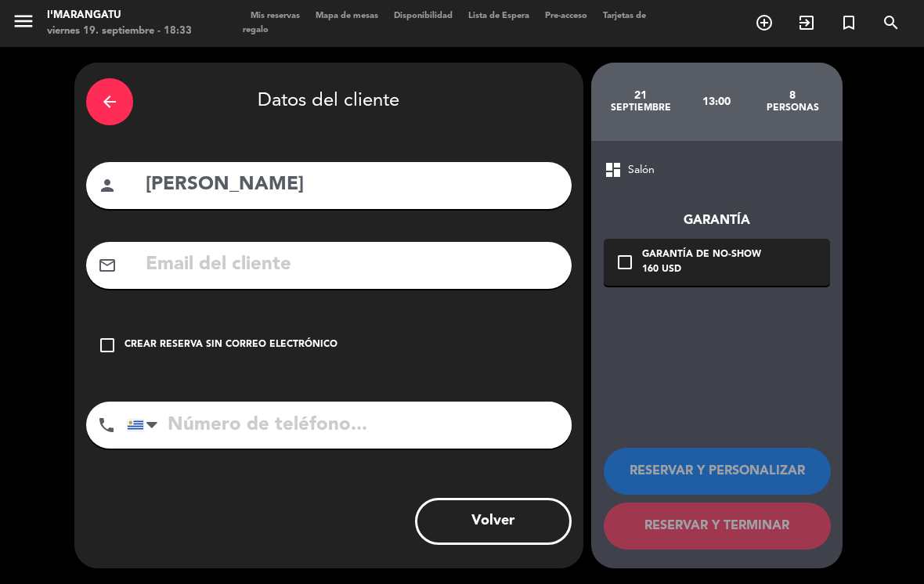
click at [110, 336] on icon "check_box_outline_blank" at bounding box center [107, 345] width 19 height 19
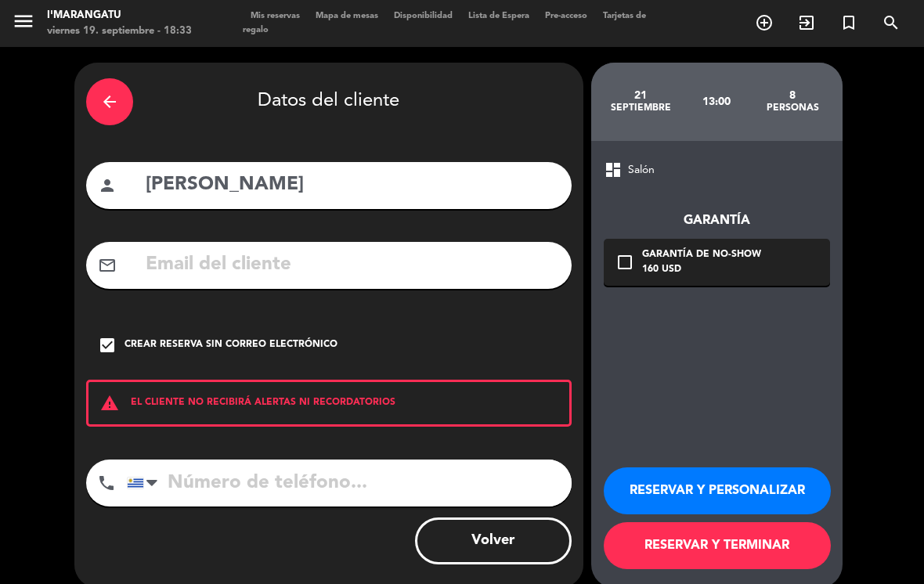
click at [233, 460] on input "tel" at bounding box center [349, 483] width 445 height 47
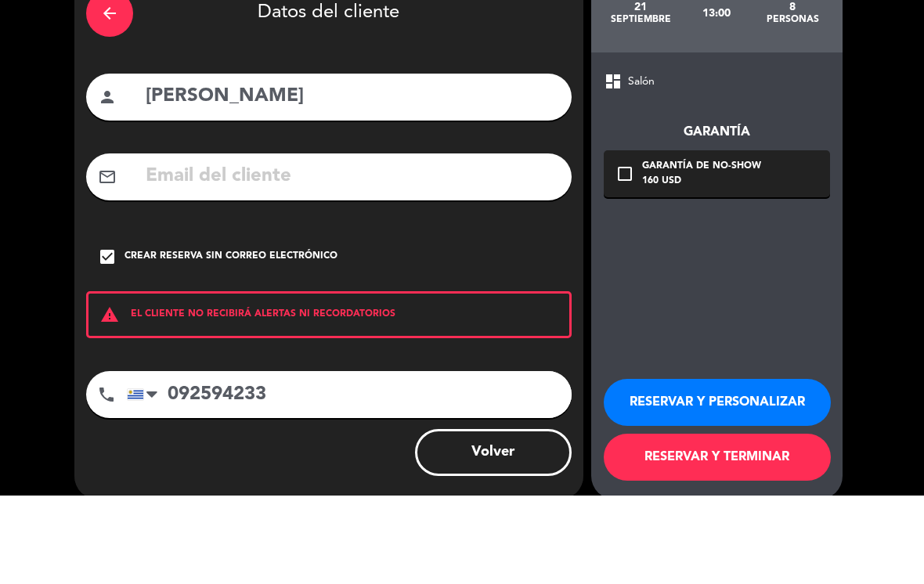
type input "092594233"
click at [217, 169] on input "[PERSON_NAME]" at bounding box center [352, 185] width 416 height 32
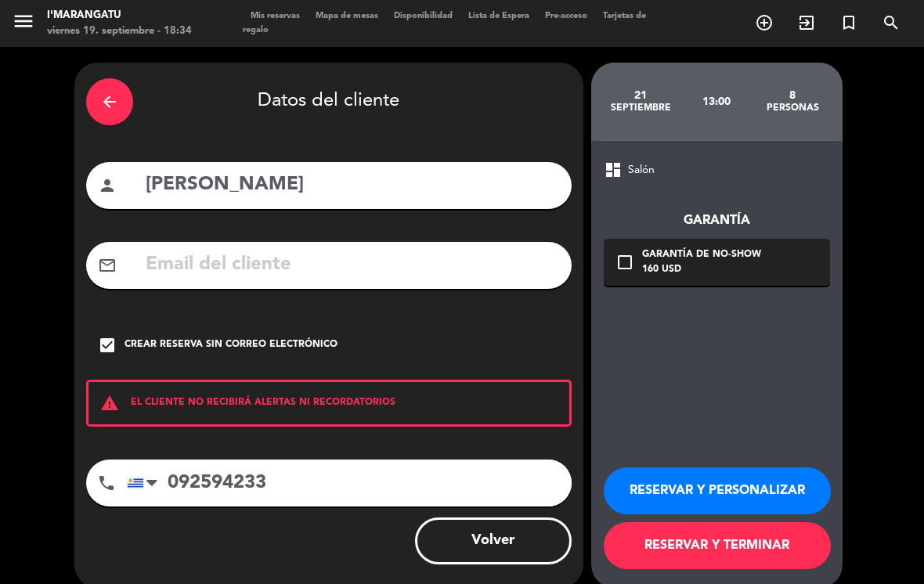
type input "[PERSON_NAME]"
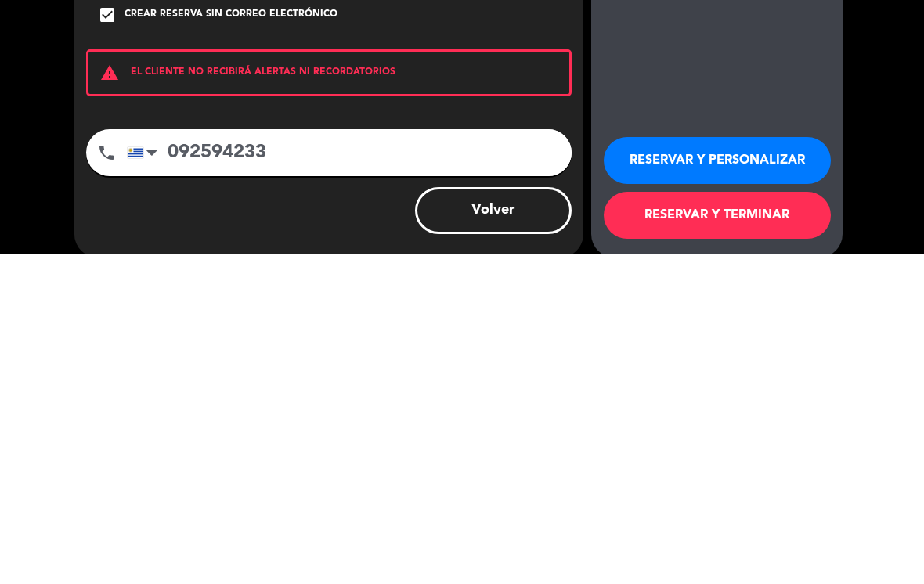
click at [787, 522] on button "RESERVAR Y TERMINAR" at bounding box center [717, 545] width 227 height 47
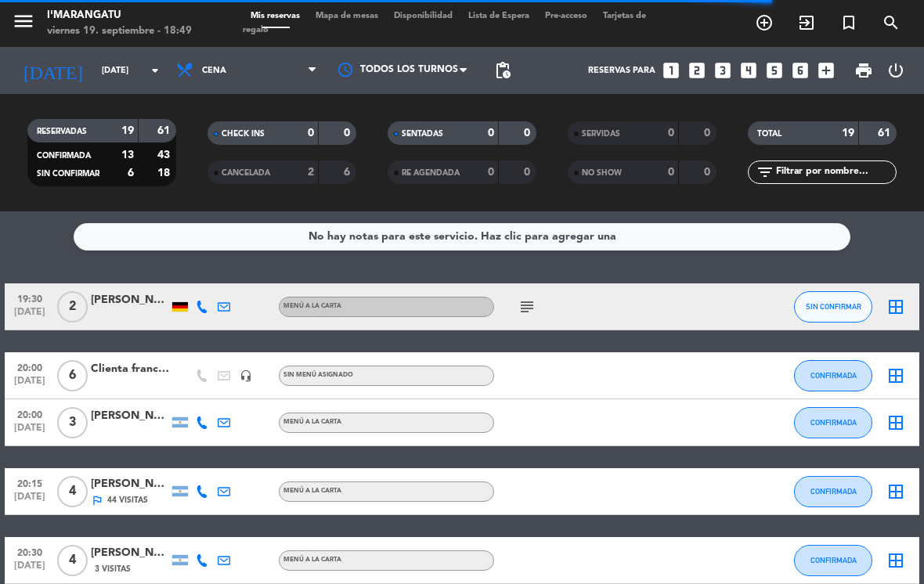
click at [775, 60] on icon "looks_5" at bounding box center [774, 70] width 20 height 20
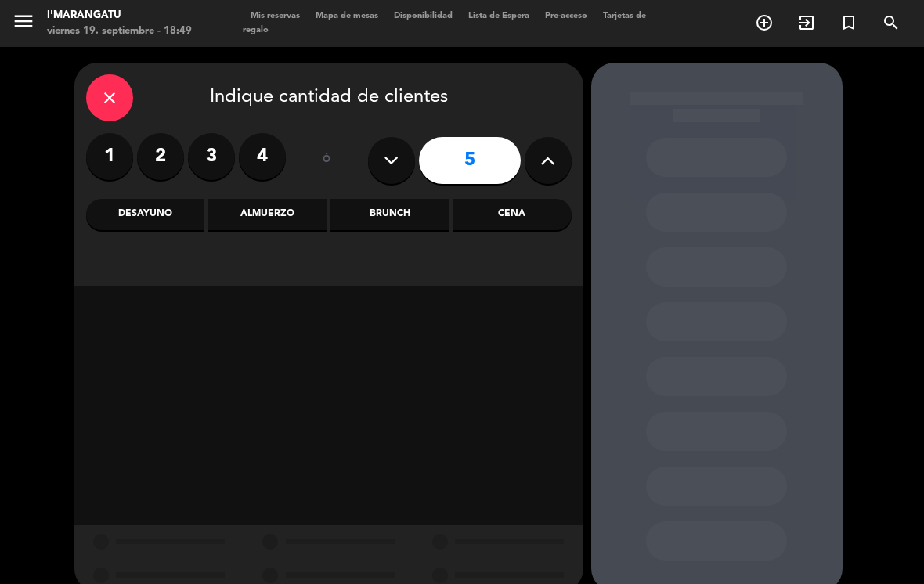
click at [529, 199] on div "Cena" at bounding box center [512, 214] width 118 height 31
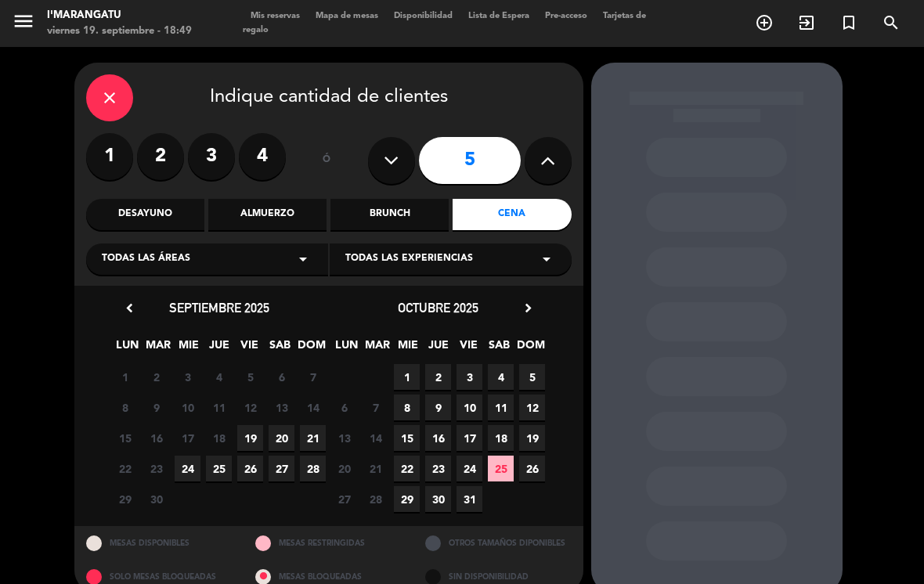
click at [254, 425] on span "19" at bounding box center [250, 438] width 26 height 26
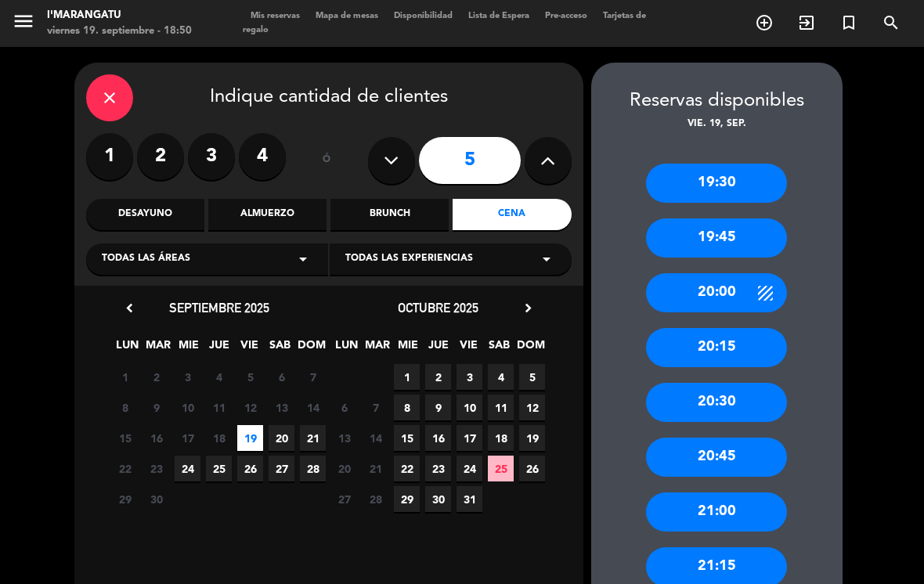
click at [757, 383] on div "20:30" at bounding box center [716, 402] width 141 height 39
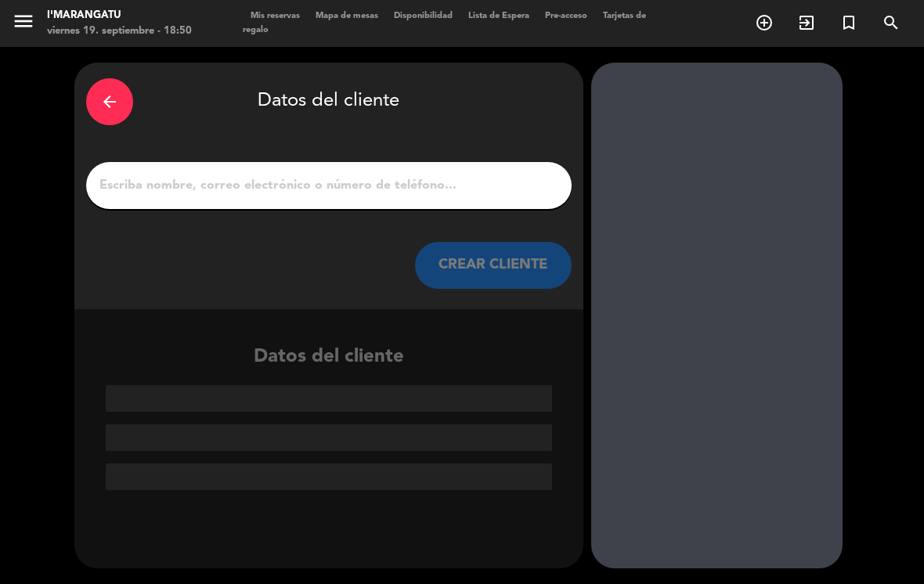
click at [498, 175] on input "1" at bounding box center [329, 186] width 462 height 22
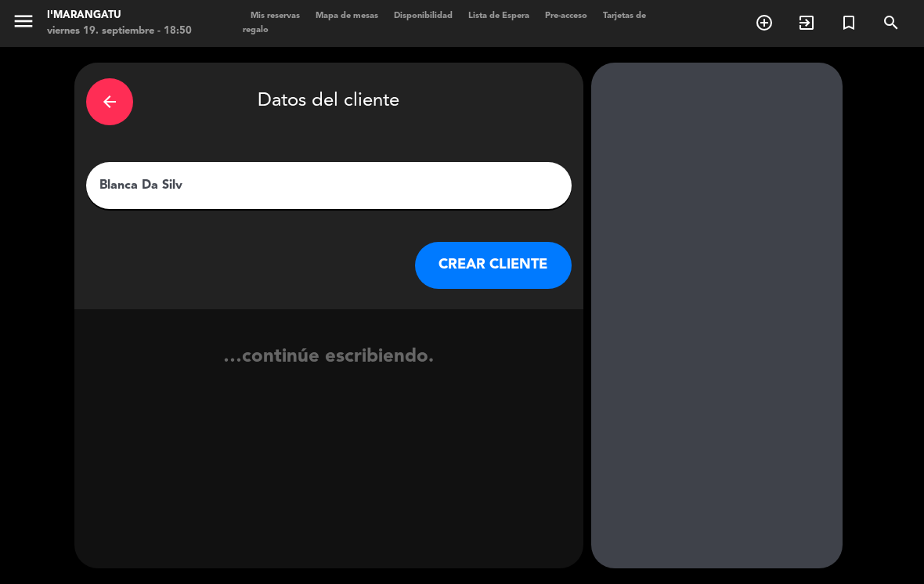
type input "[PERSON_NAME]"
click at [526, 242] on button "CREAR CLIENTE" at bounding box center [493, 265] width 157 height 47
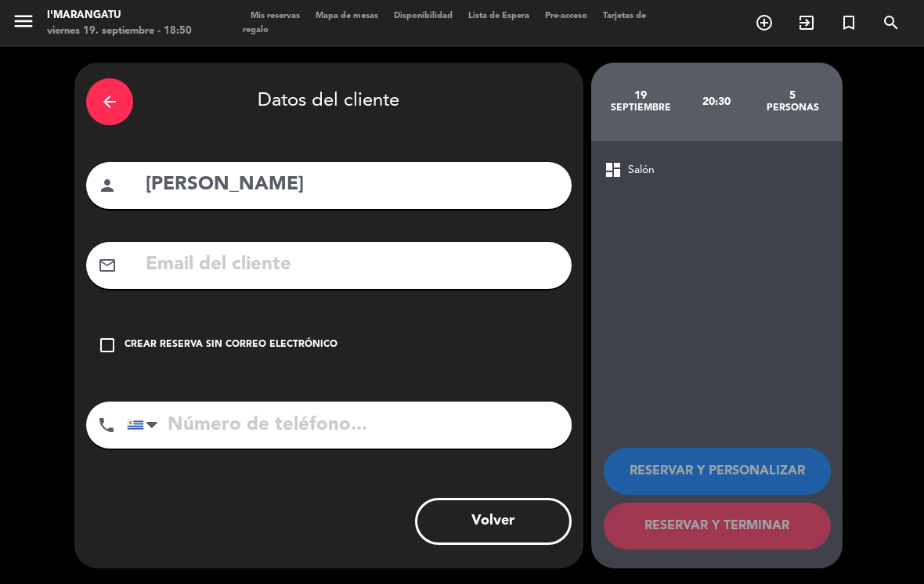
click at [115, 336] on icon "check_box_outline_blank" at bounding box center [107, 345] width 19 height 19
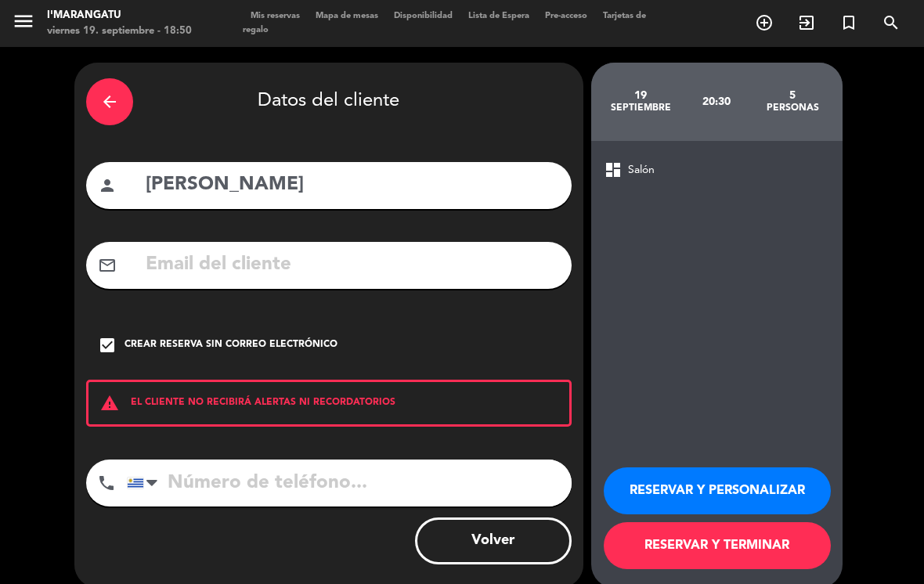
click at [343, 460] on input "tel" at bounding box center [349, 483] width 445 height 47
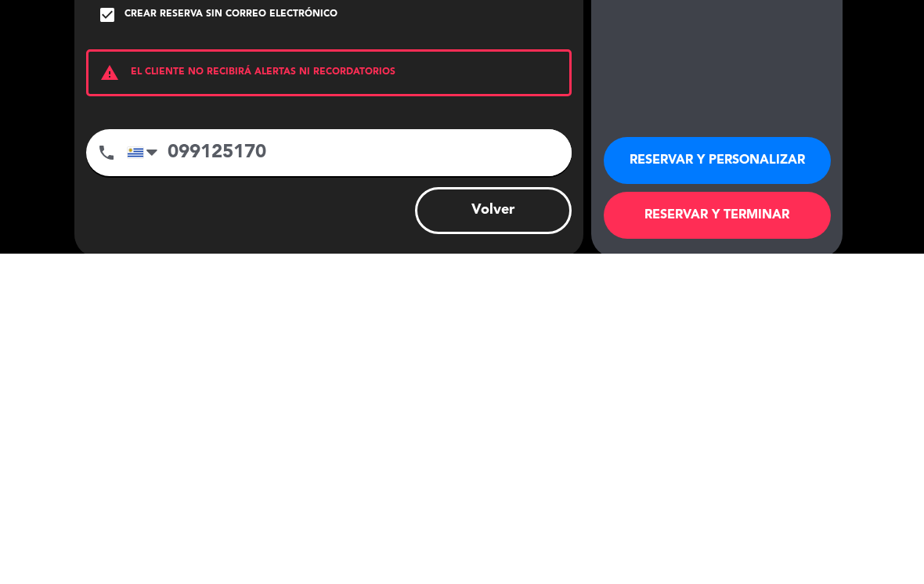
type input "099125170"
click at [788, 468] on button "RESERVAR Y PERSONALIZAR" at bounding box center [717, 491] width 227 height 47
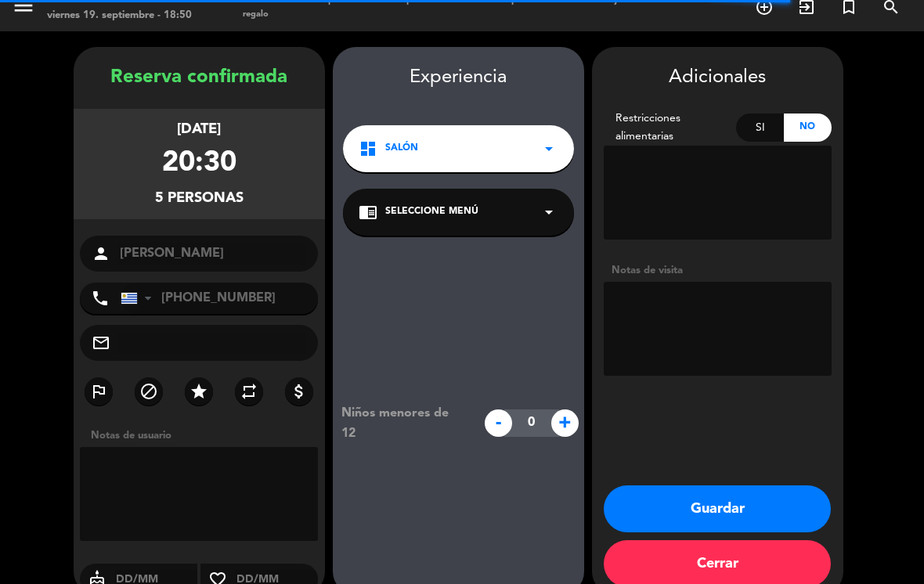
scroll to position [17, 0]
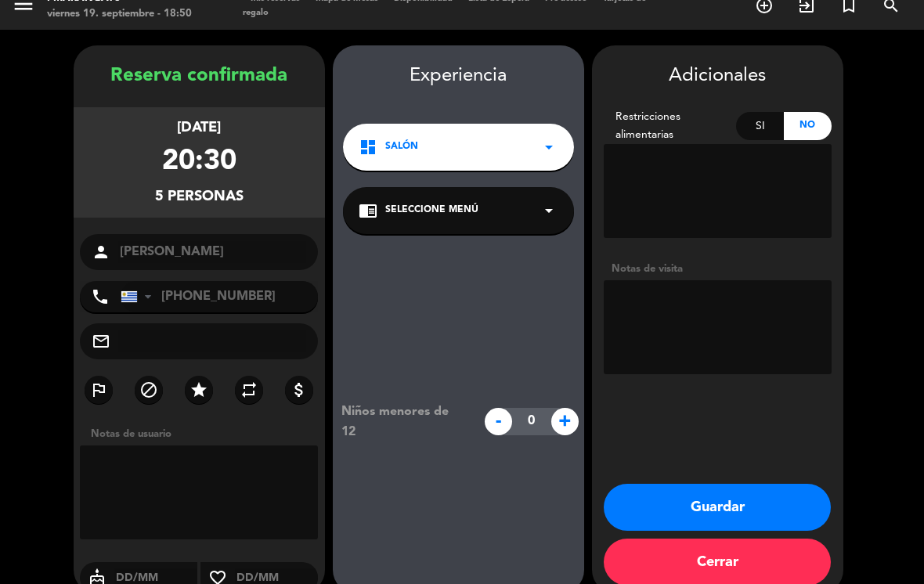
click at [816, 298] on textarea at bounding box center [718, 327] width 228 height 94
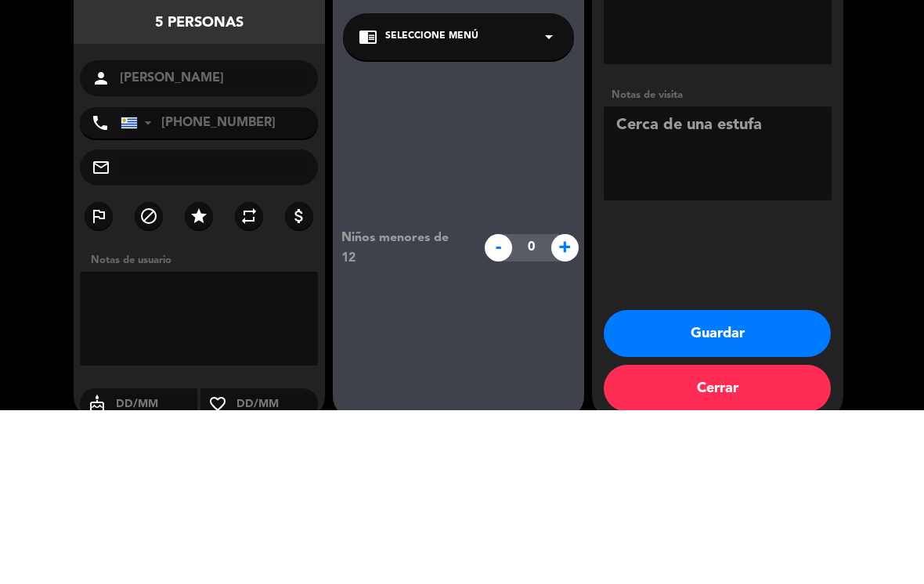
type textarea "Cerca de una estufa"
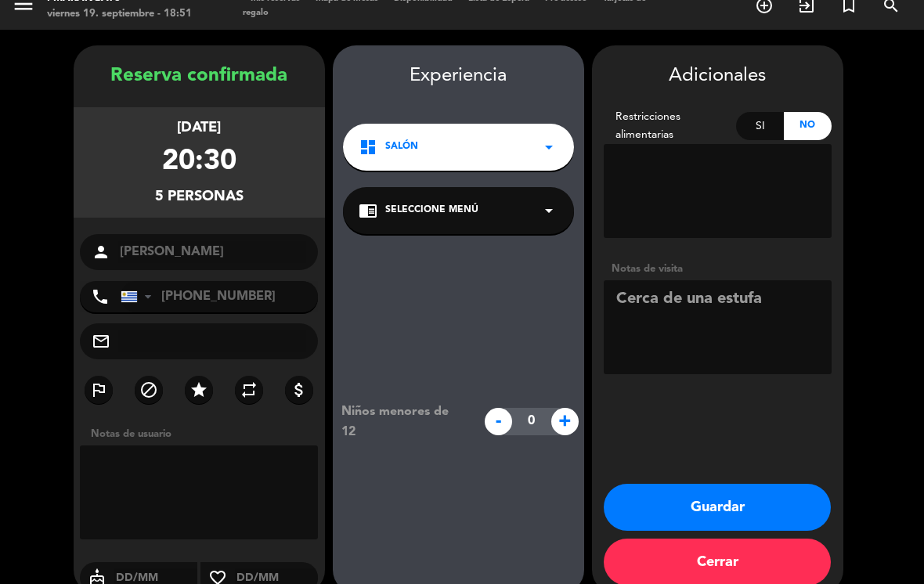
click at [781, 484] on button "Guardar" at bounding box center [717, 507] width 227 height 47
